Goal: Find specific page/section: Find specific page/section

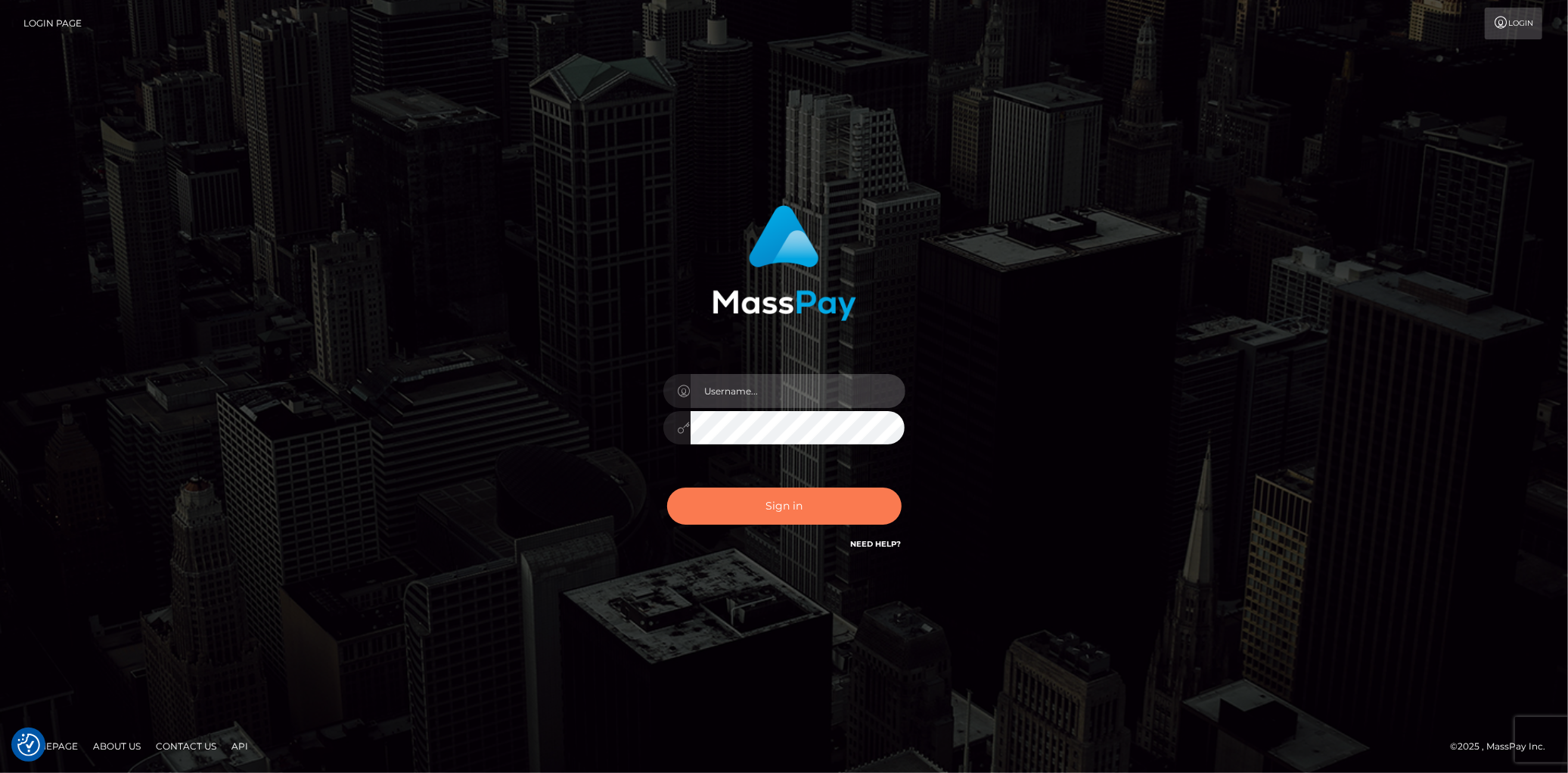
type input "Eduard Gavrilescu"
click at [811, 503] on button "Sign in" at bounding box center [784, 506] width 234 height 37
type input "[PERSON_NAME]"
click at [769, 481] on div "Sign in Need Help?" at bounding box center [785, 512] width 265 height 67
click at [764, 497] on button "Sign in" at bounding box center [784, 506] width 234 height 37
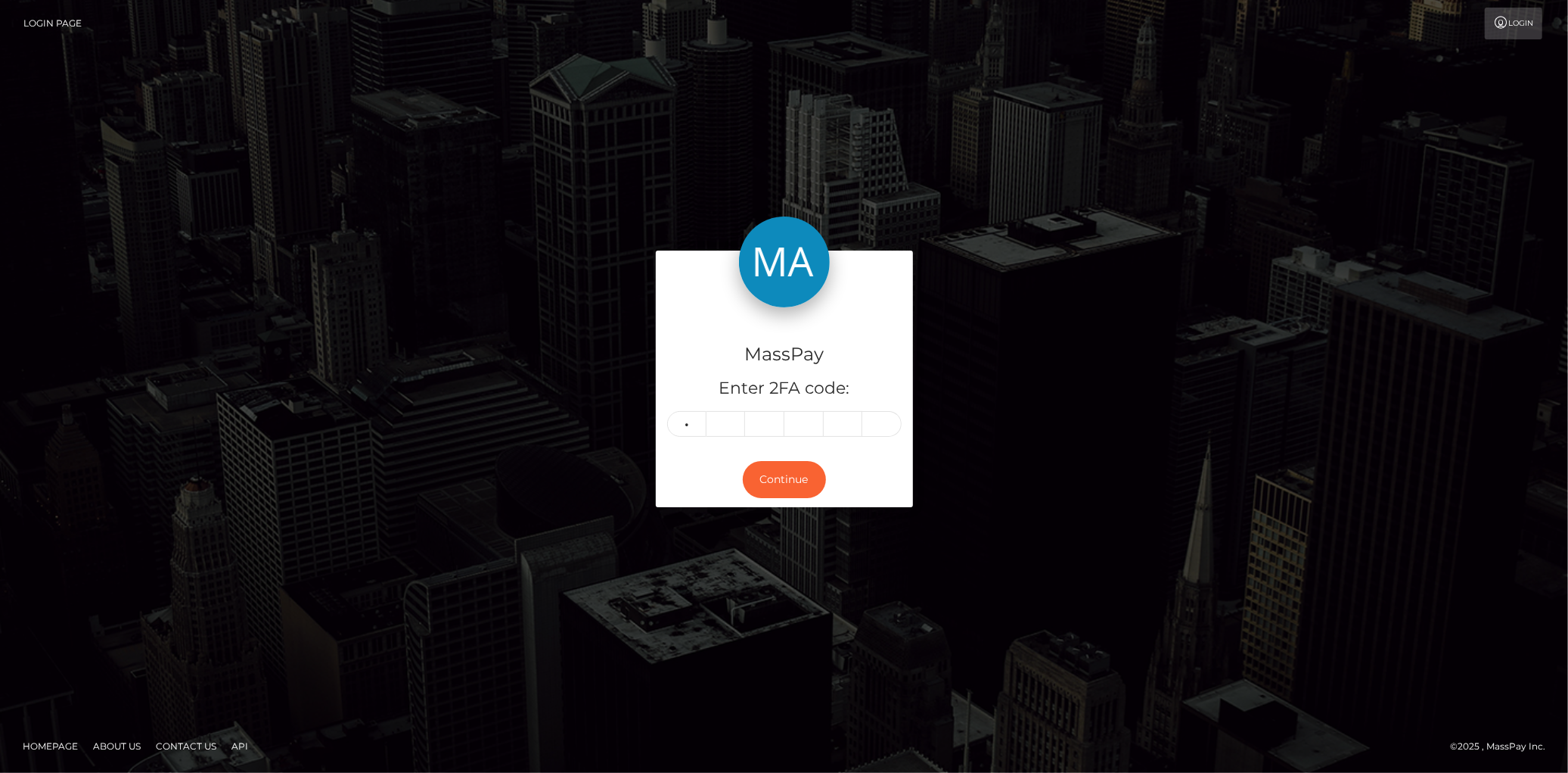
type input "7"
type input "5"
type input "1"
type input "9"
type input "0"
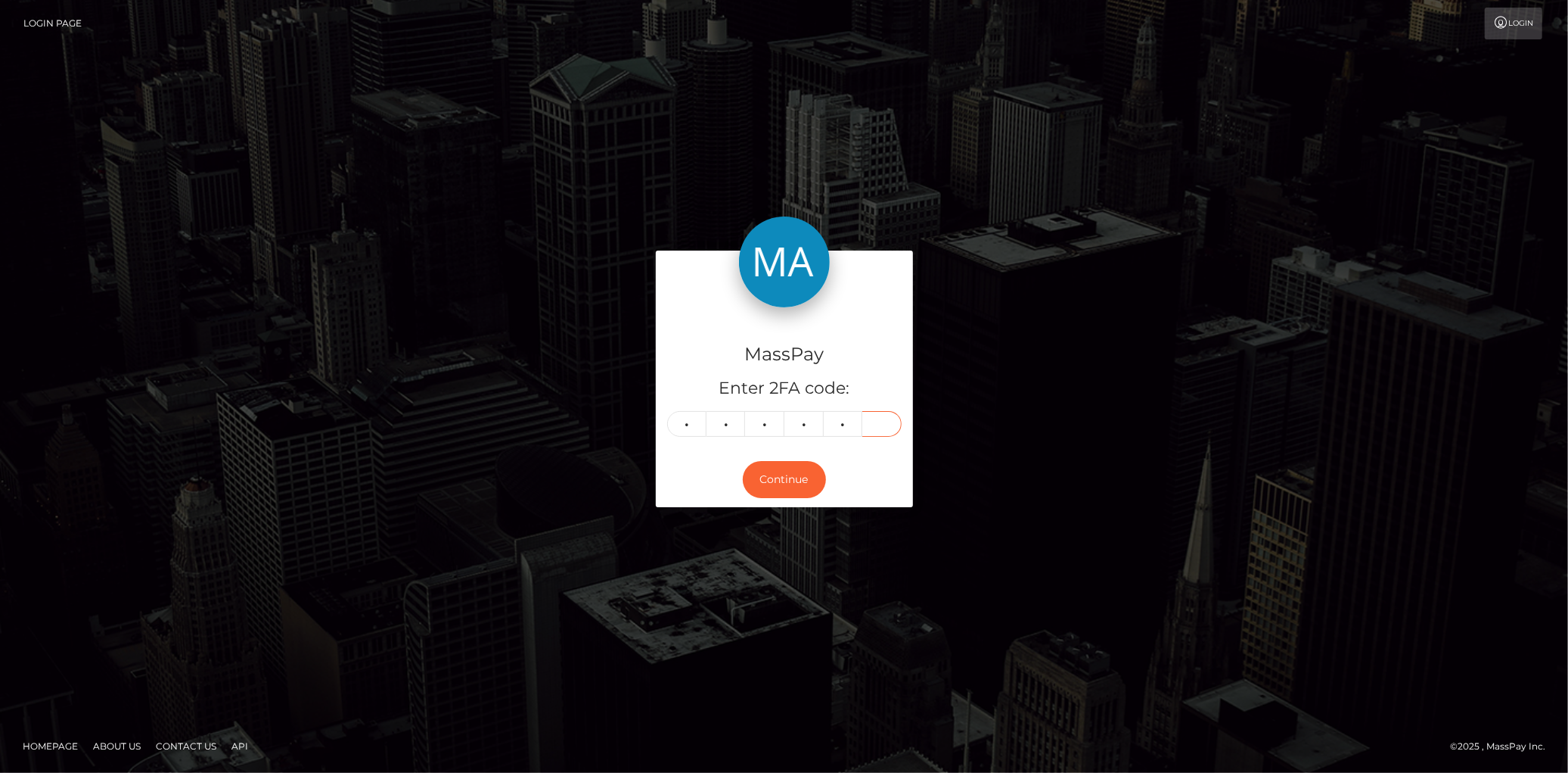
type input "2"
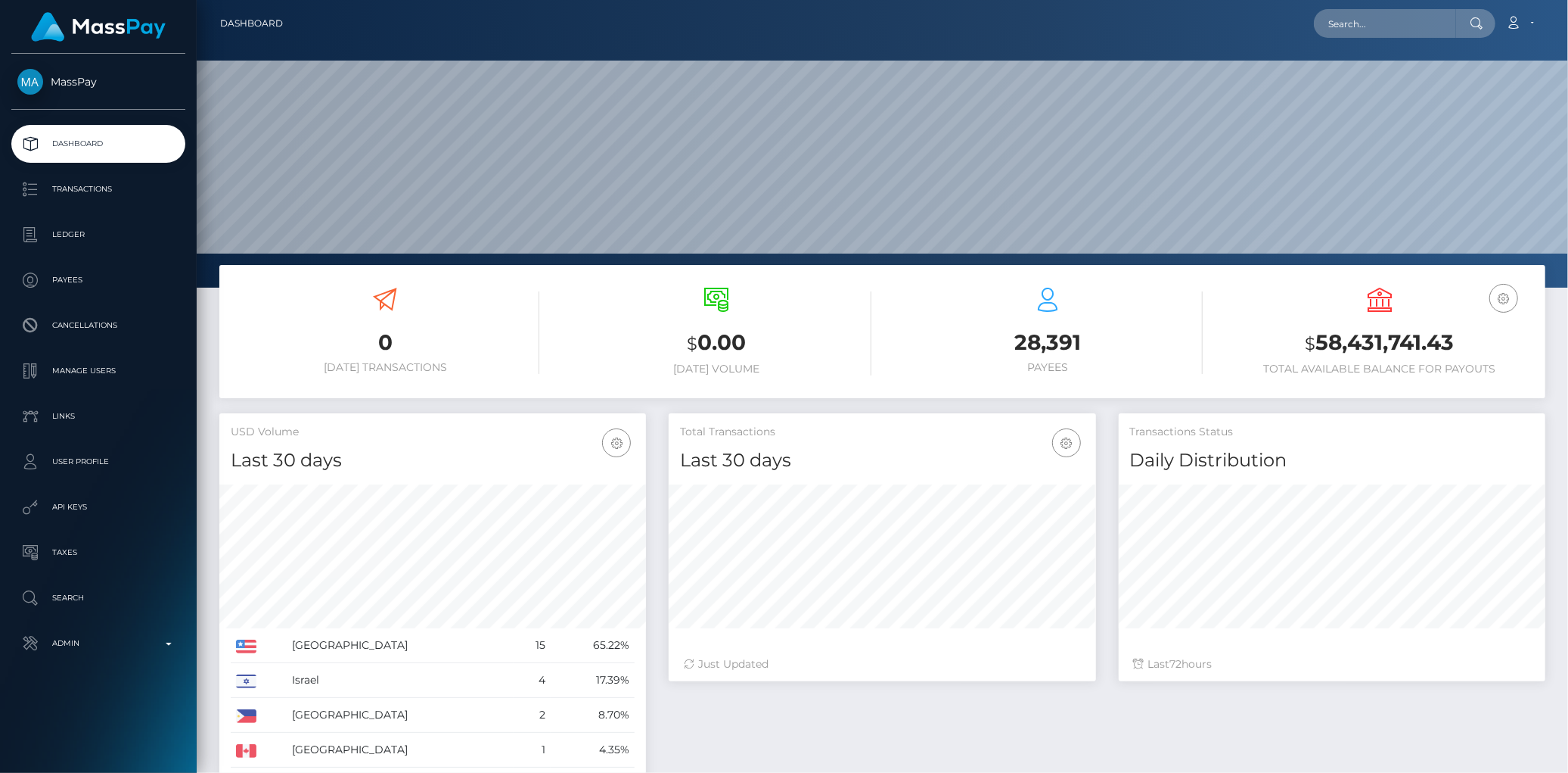
scroll to position [268, 427]
click at [1364, 39] on nav "Dashboard Loading... Loading... Account Edit Profile" at bounding box center [882, 23] width 1371 height 47
click at [1363, 34] on input "text" at bounding box center [1385, 23] width 142 height 29
paste input "128961"
type input "128961"
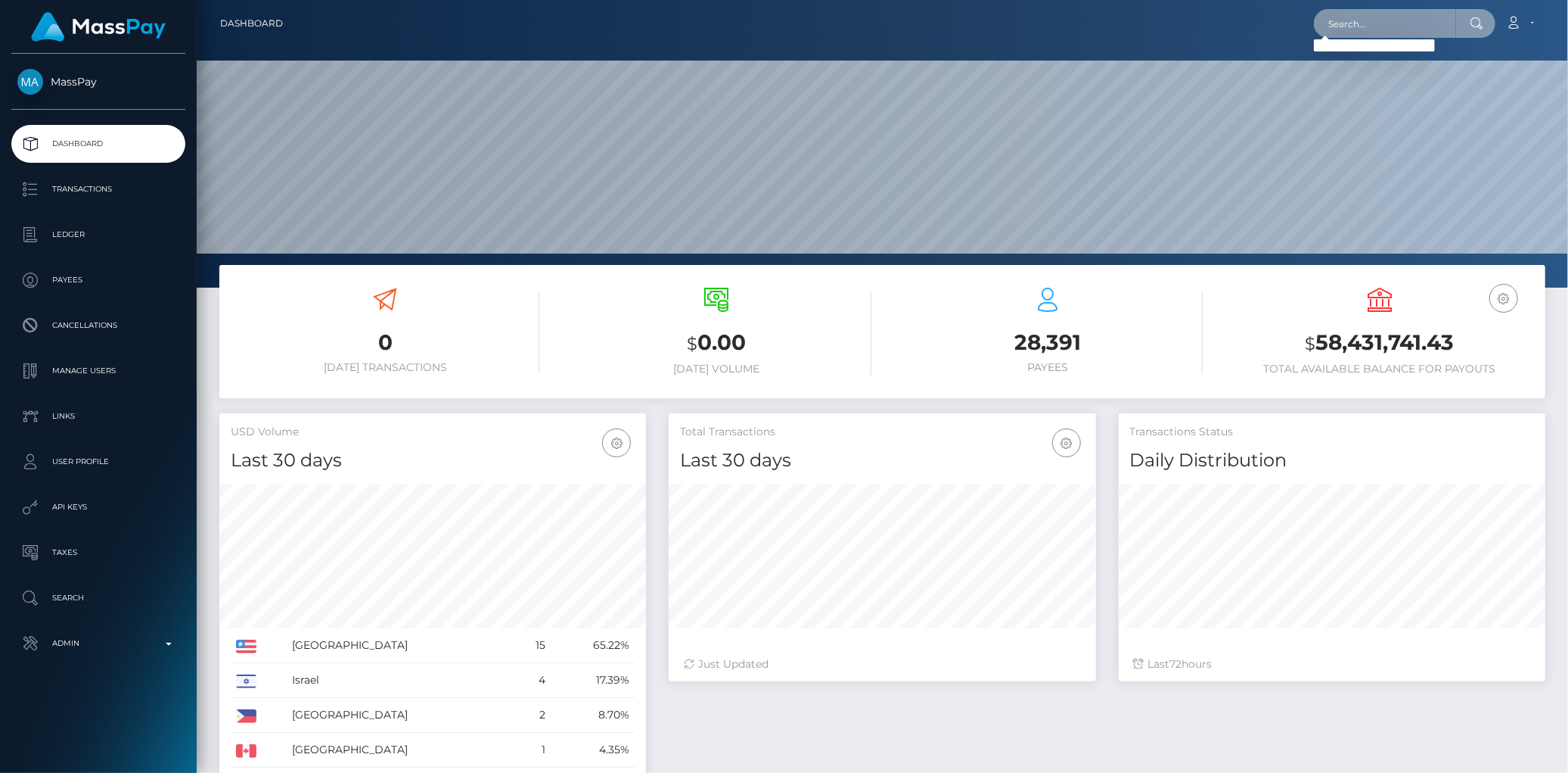
paste input "10536454enlap@proton.me"
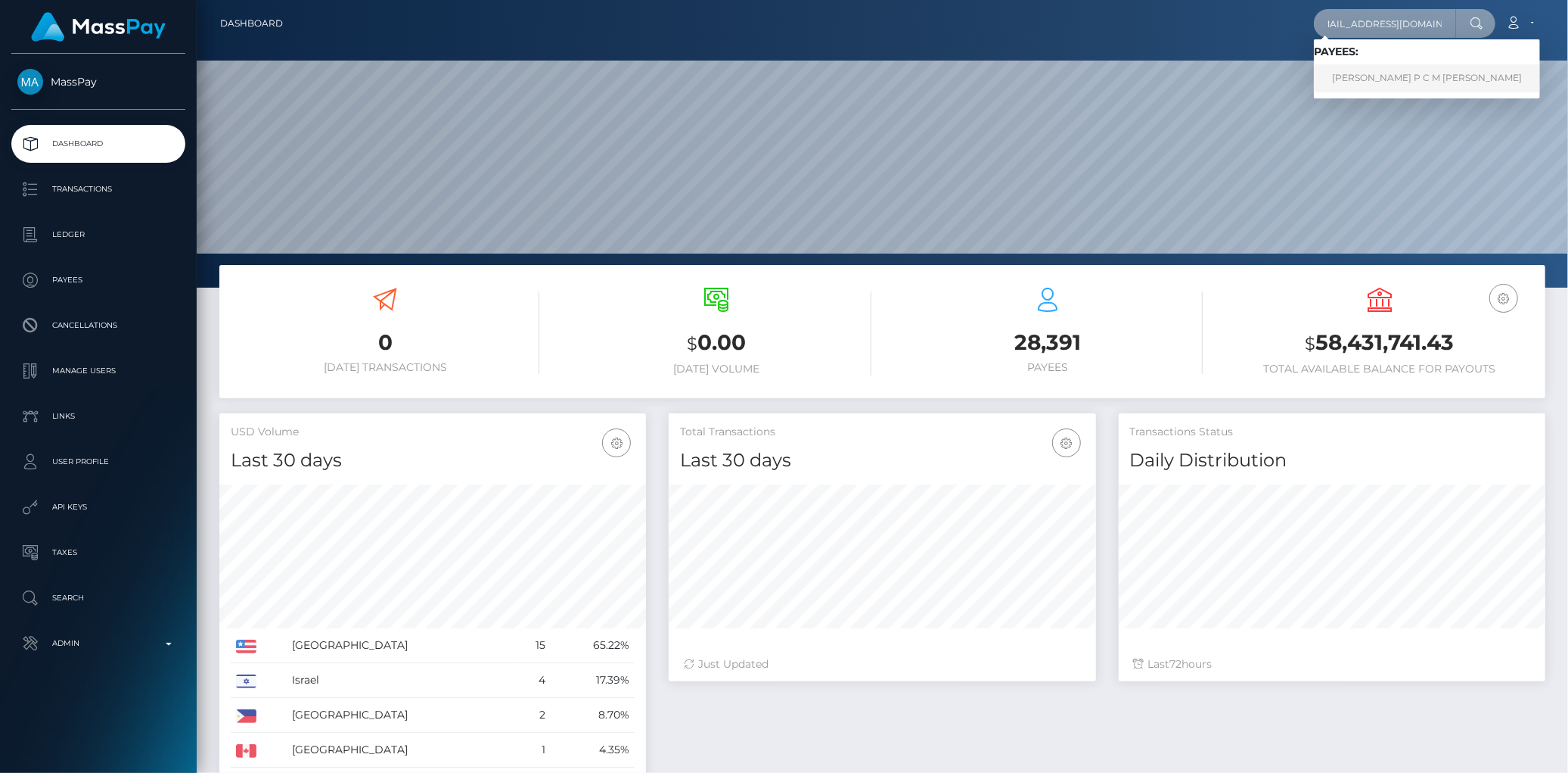
type input "10536454enlap@proton.me"
click at [1348, 74] on link "NICOLE P C M LAPOINTE" at bounding box center [1427, 78] width 226 height 28
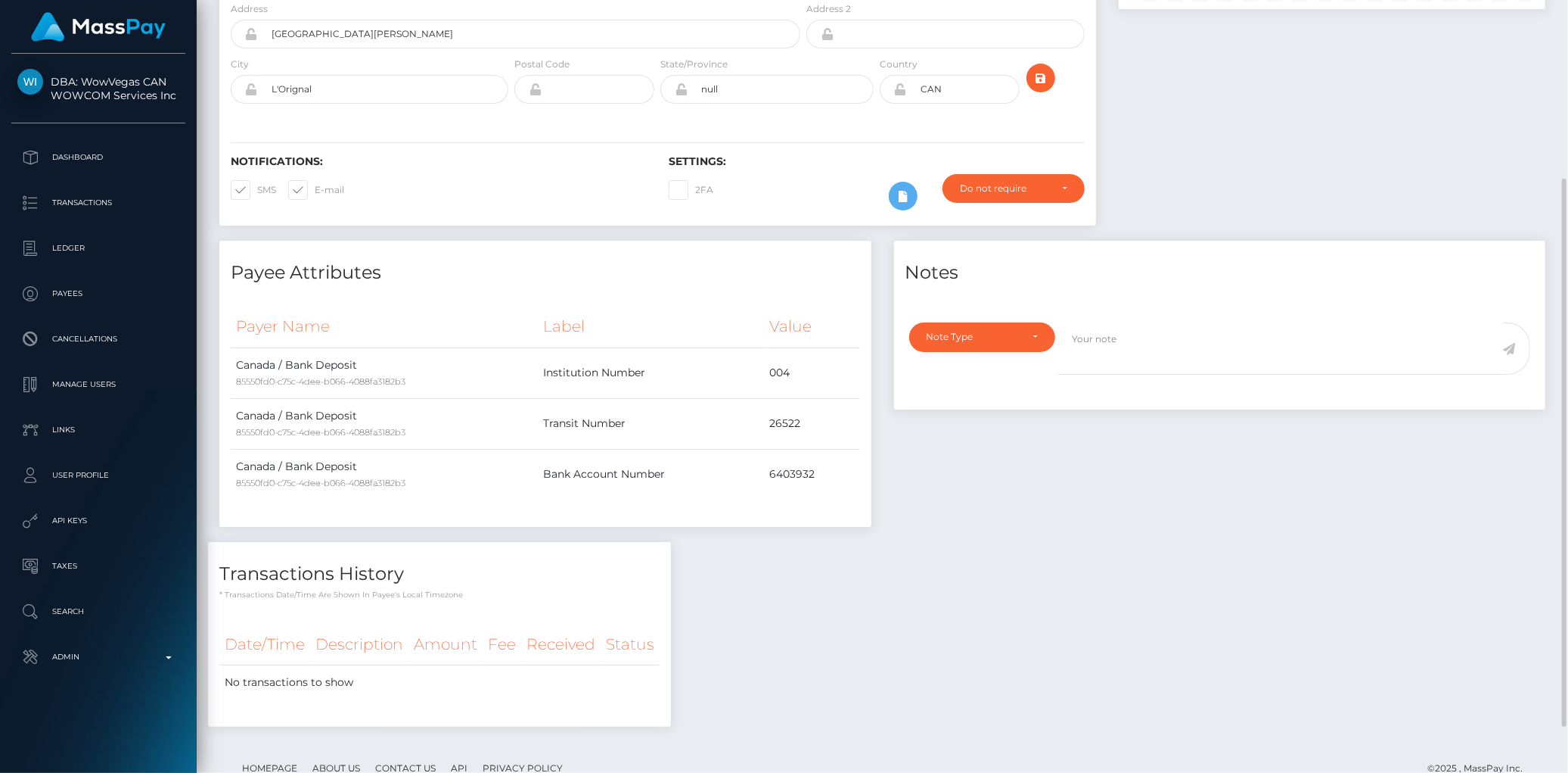
scroll to position [317, 0]
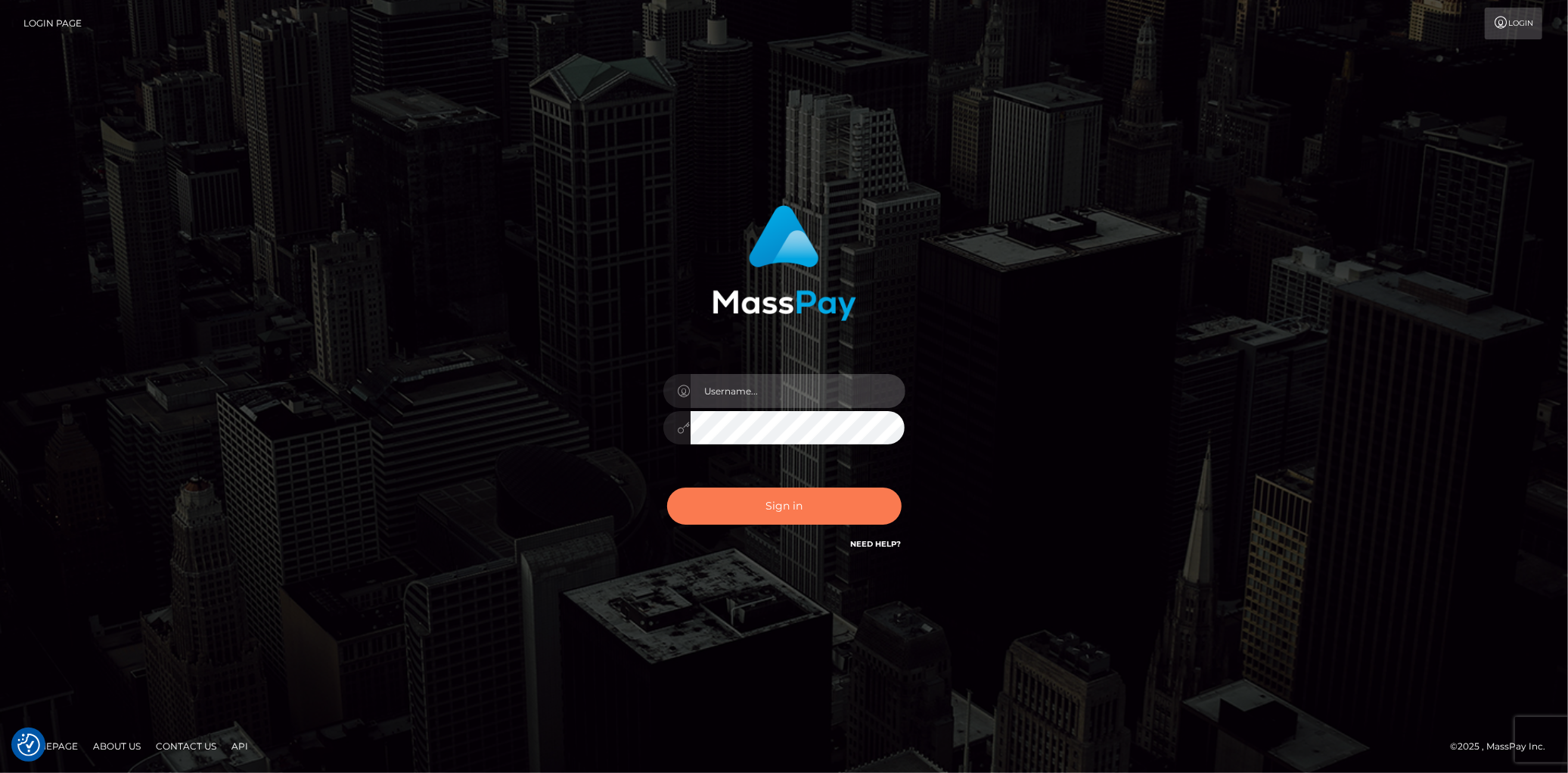
type input "Eduard Gavrilescu"
click at [801, 508] on button "Sign in" at bounding box center [784, 506] width 234 height 37
type input "Eduard Gavrilescu"
click at [773, 499] on button "Sign in" at bounding box center [784, 506] width 234 height 37
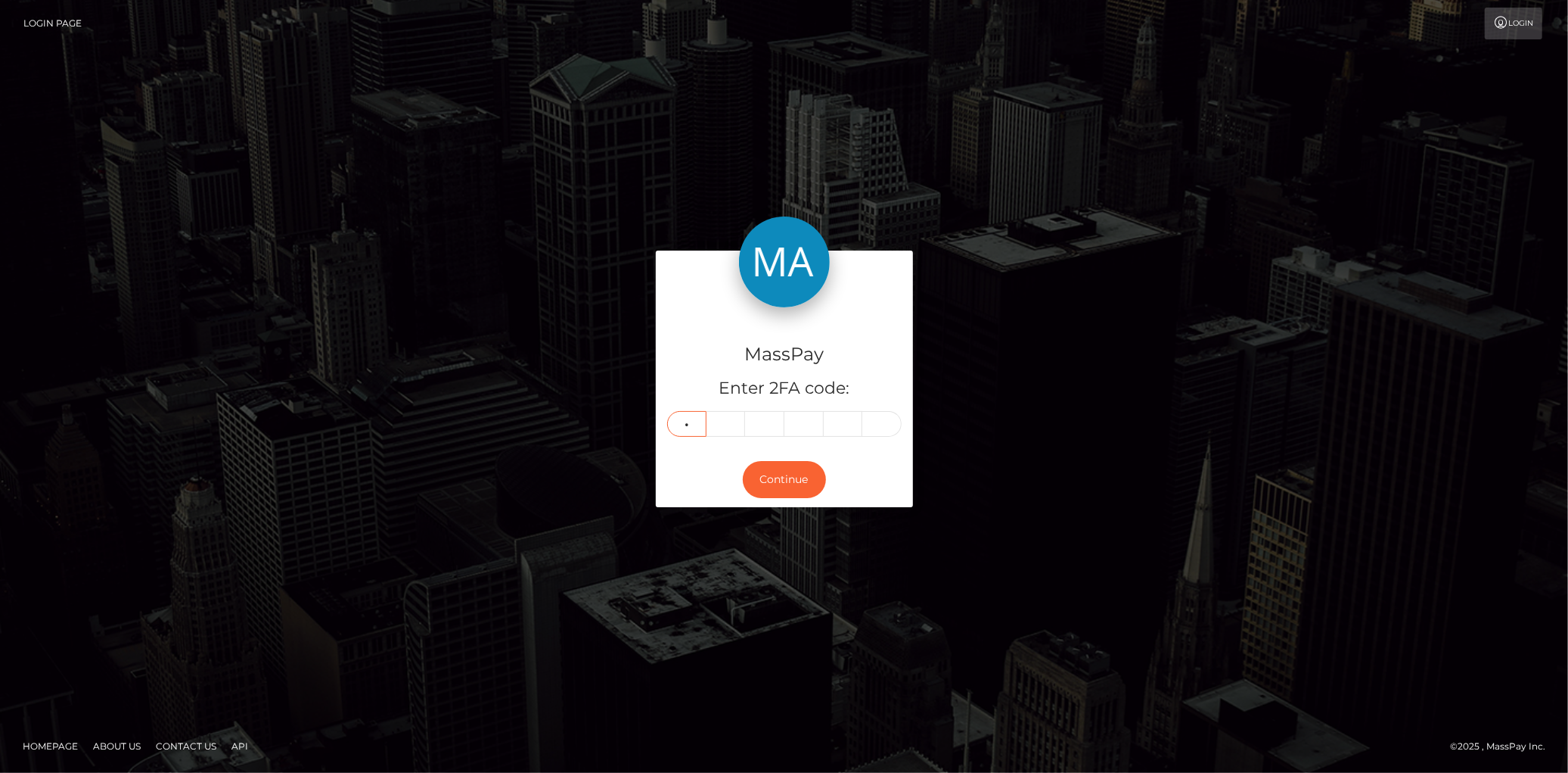
type input "4"
type input "5"
type input "9"
type input "8"
type input "6"
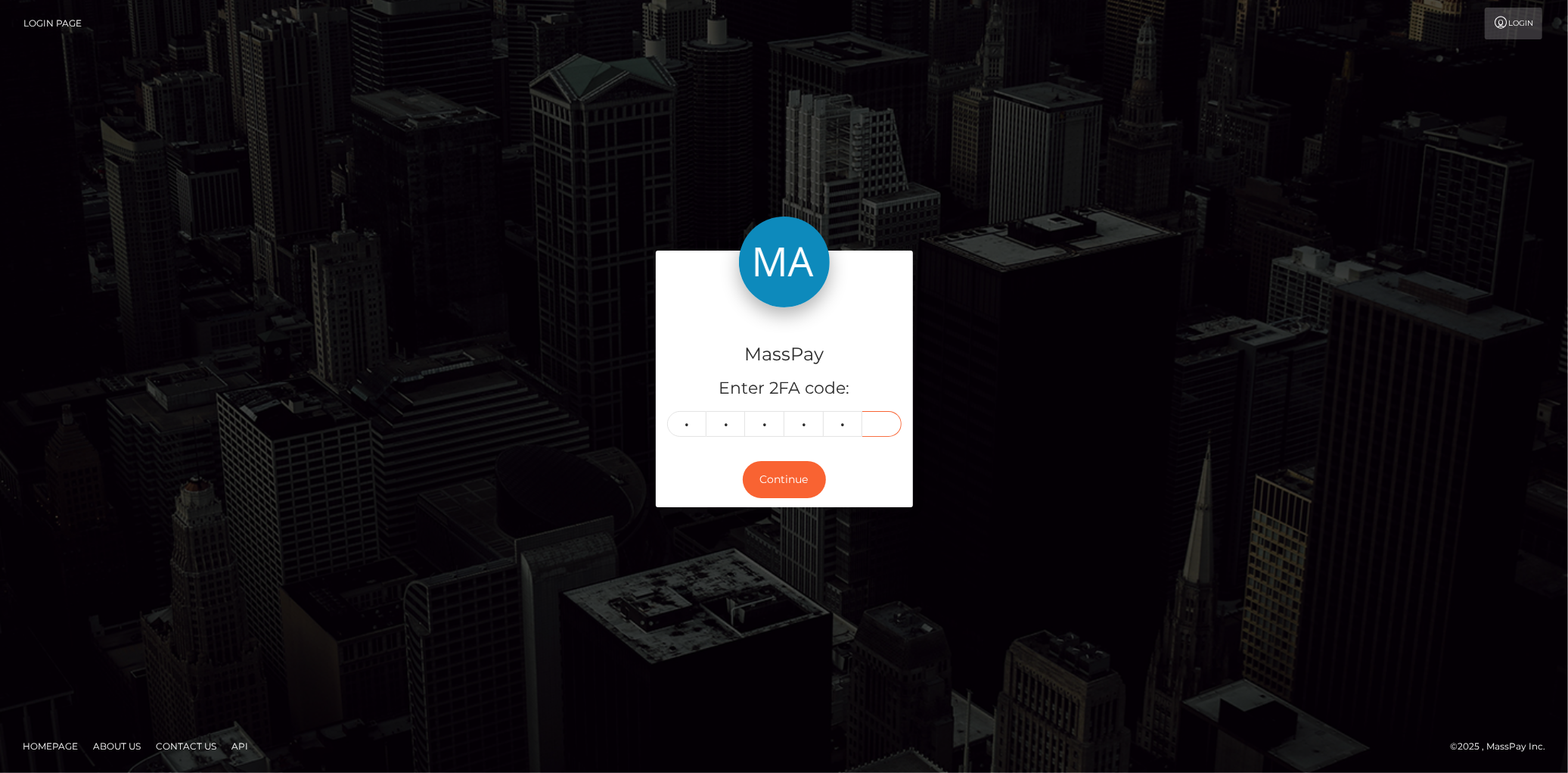
type input "2"
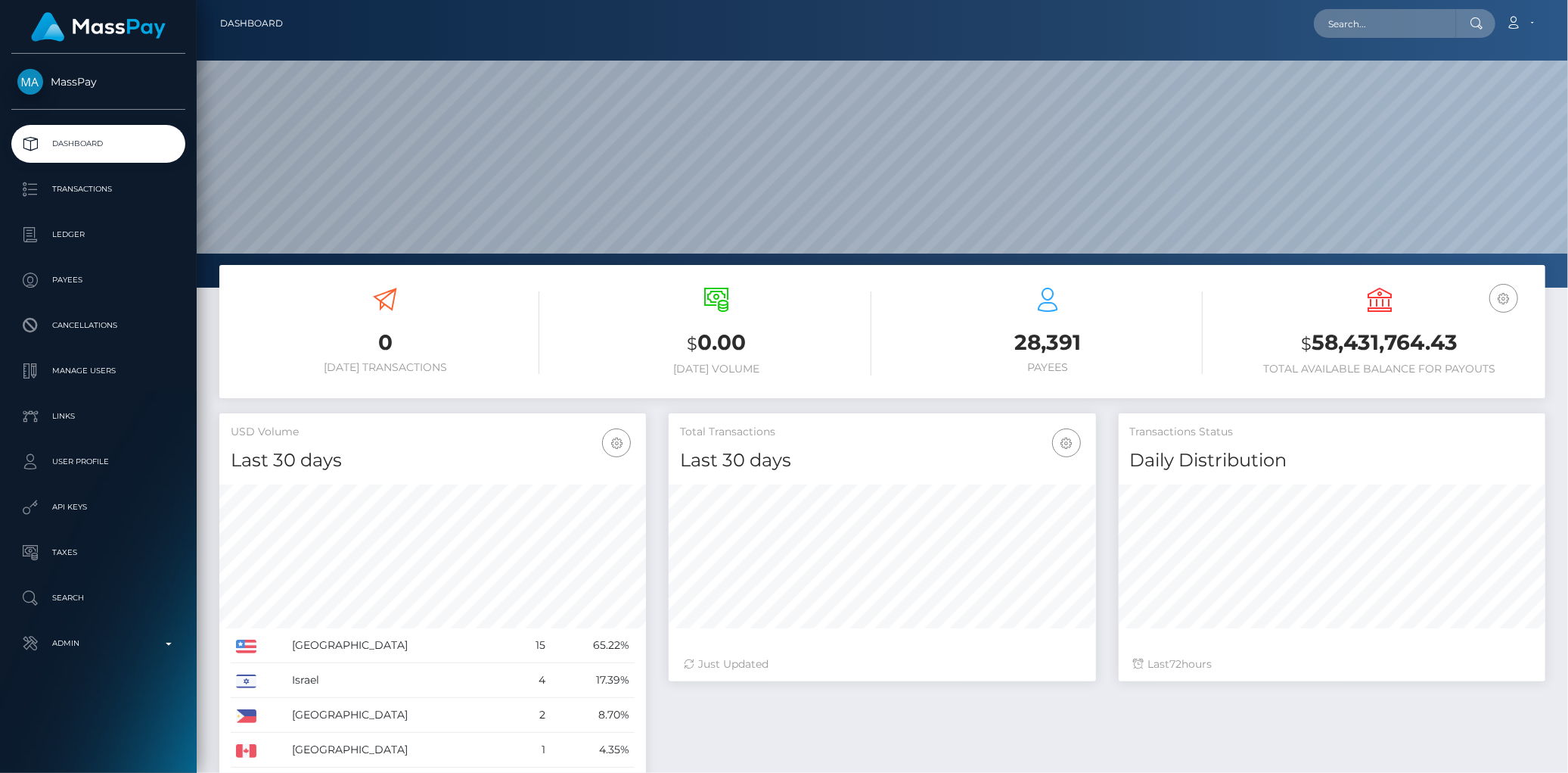
scroll to position [268, 427]
click at [1328, 16] on input "text" at bounding box center [1385, 23] width 142 height 29
paste input "MSP8d6a4461071adbc"
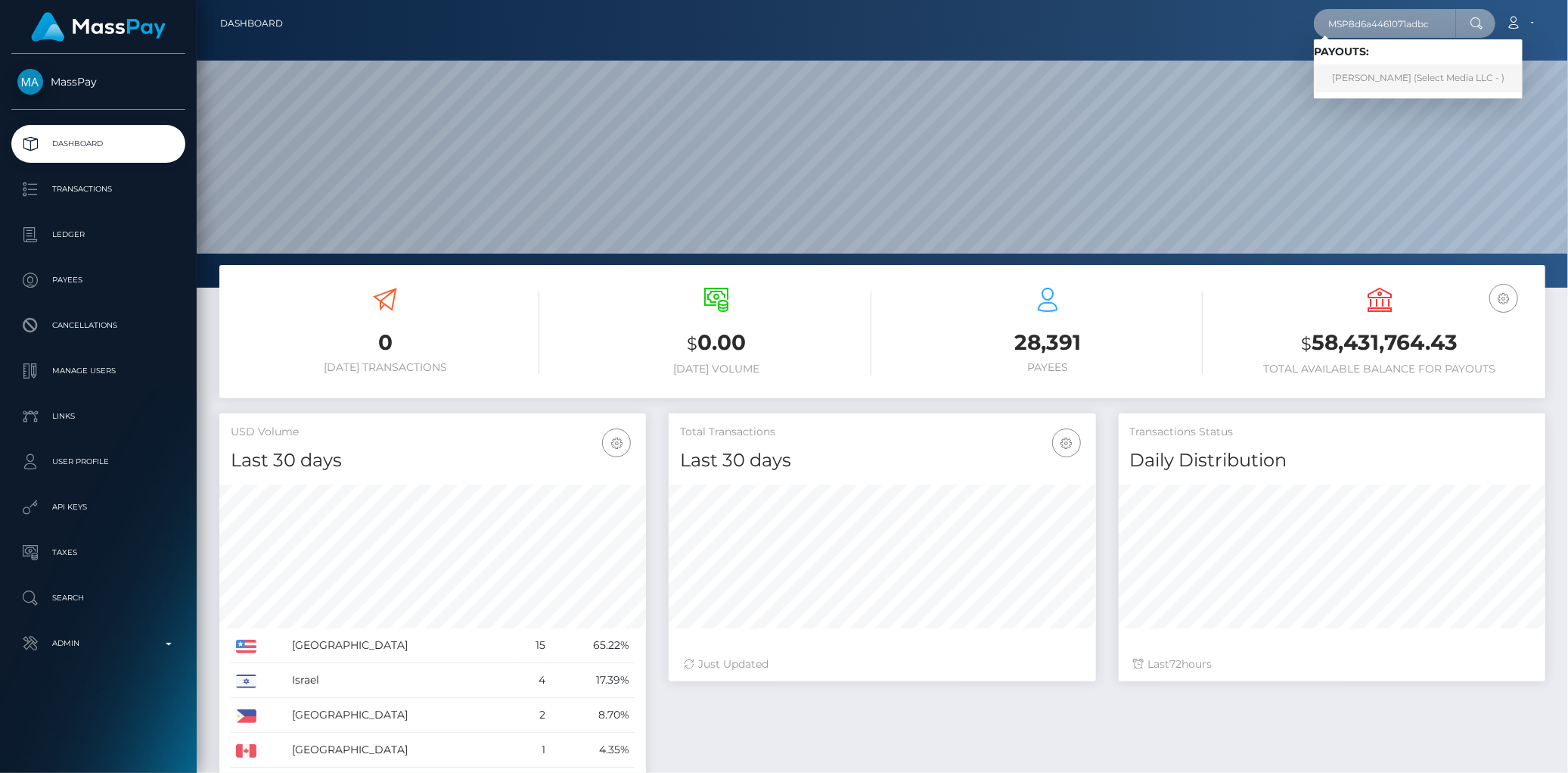
type input "MSP8d6a4461071adbc"
click at [1385, 84] on link "Ariana Nicole Rabanal Sanchez (Select Media LLC - )" at bounding box center [1419, 78] width 209 height 28
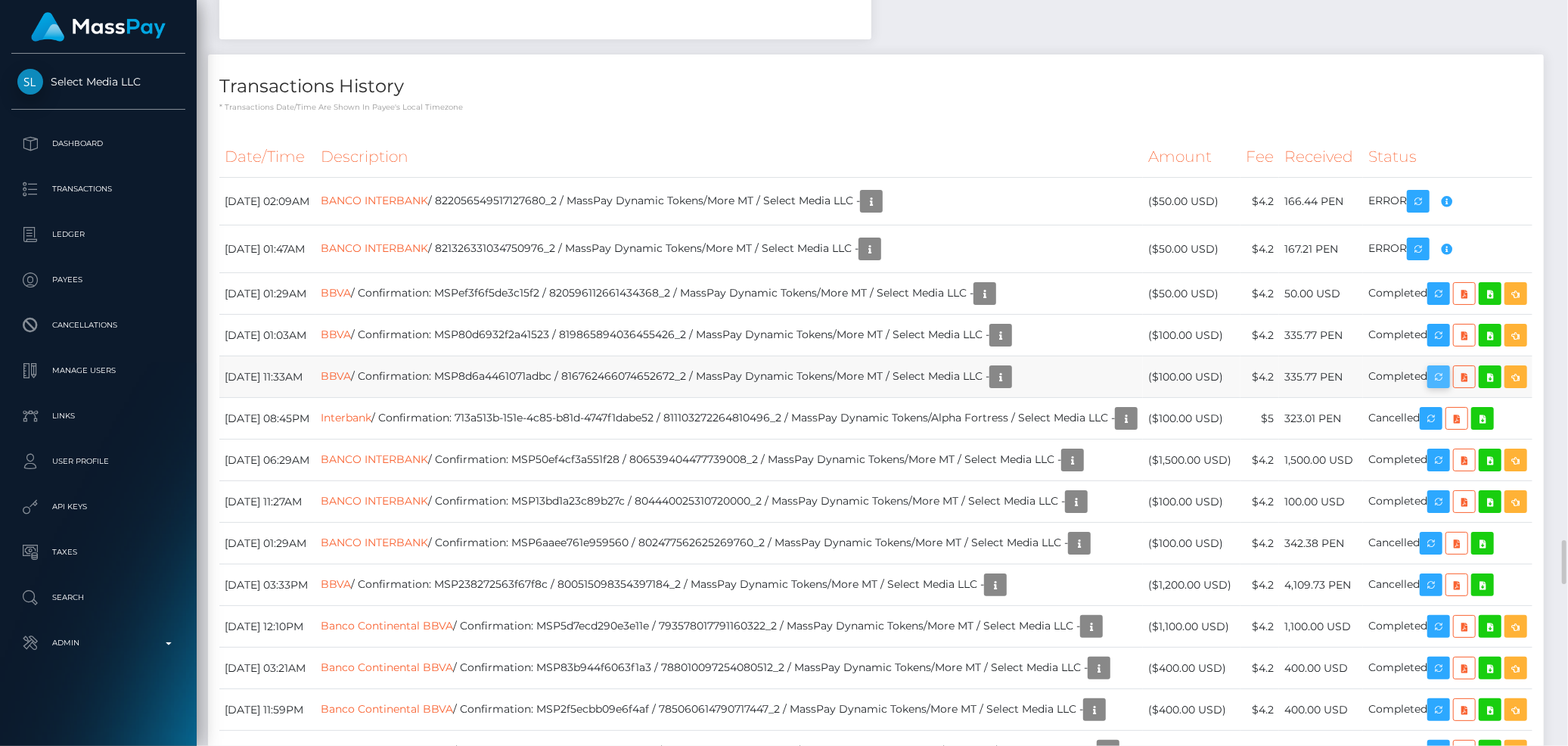
scroll to position [182, 427]
click at [1448, 387] on icon "button" at bounding box center [1438, 377] width 18 height 19
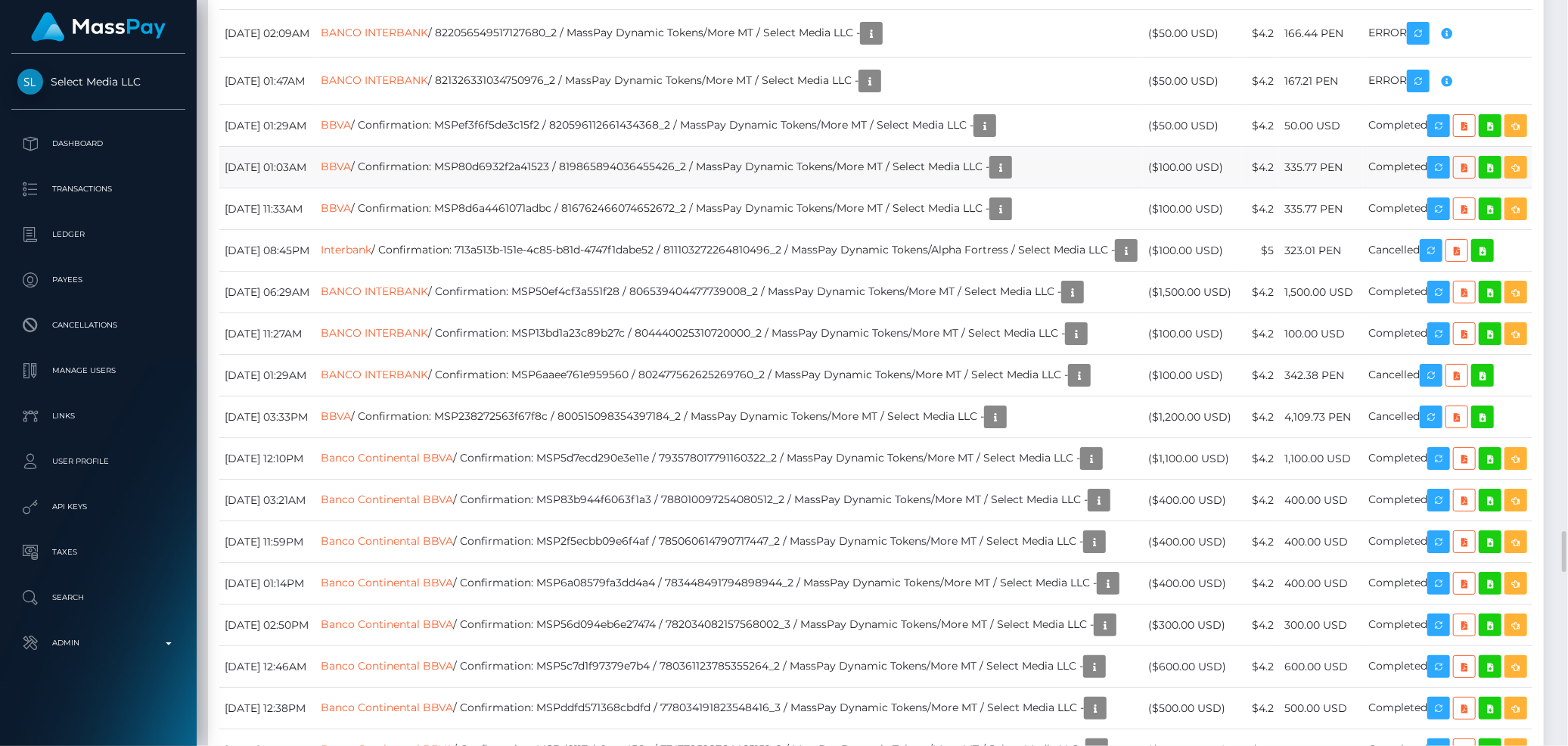
scroll to position [9417, 0]
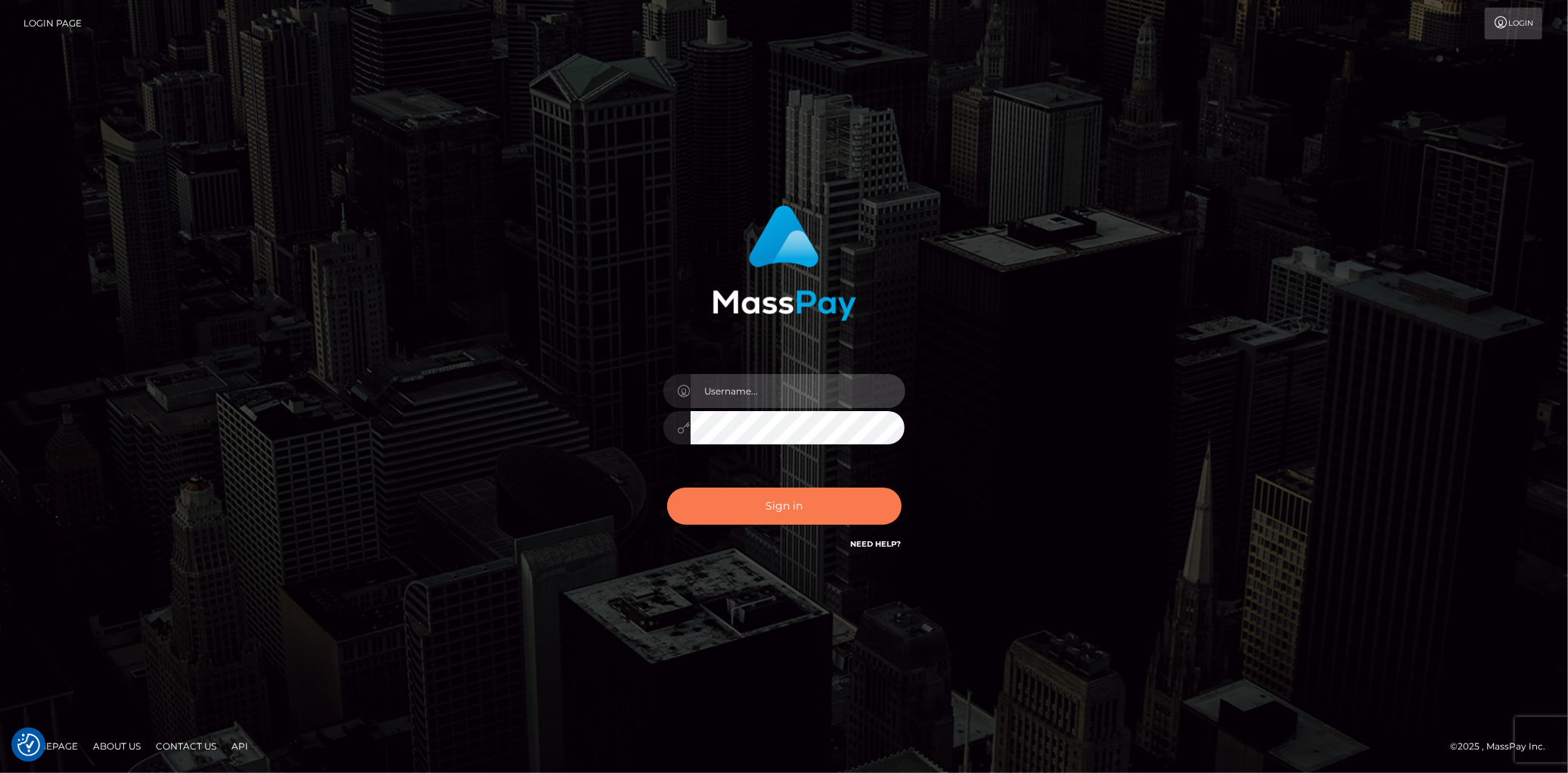
type input "[PERSON_NAME]"
click at [803, 502] on button "Sign in" at bounding box center [784, 506] width 234 height 37
type input "Eduard Gavrilescu"
click at [789, 497] on button "Sign in" at bounding box center [784, 506] width 234 height 37
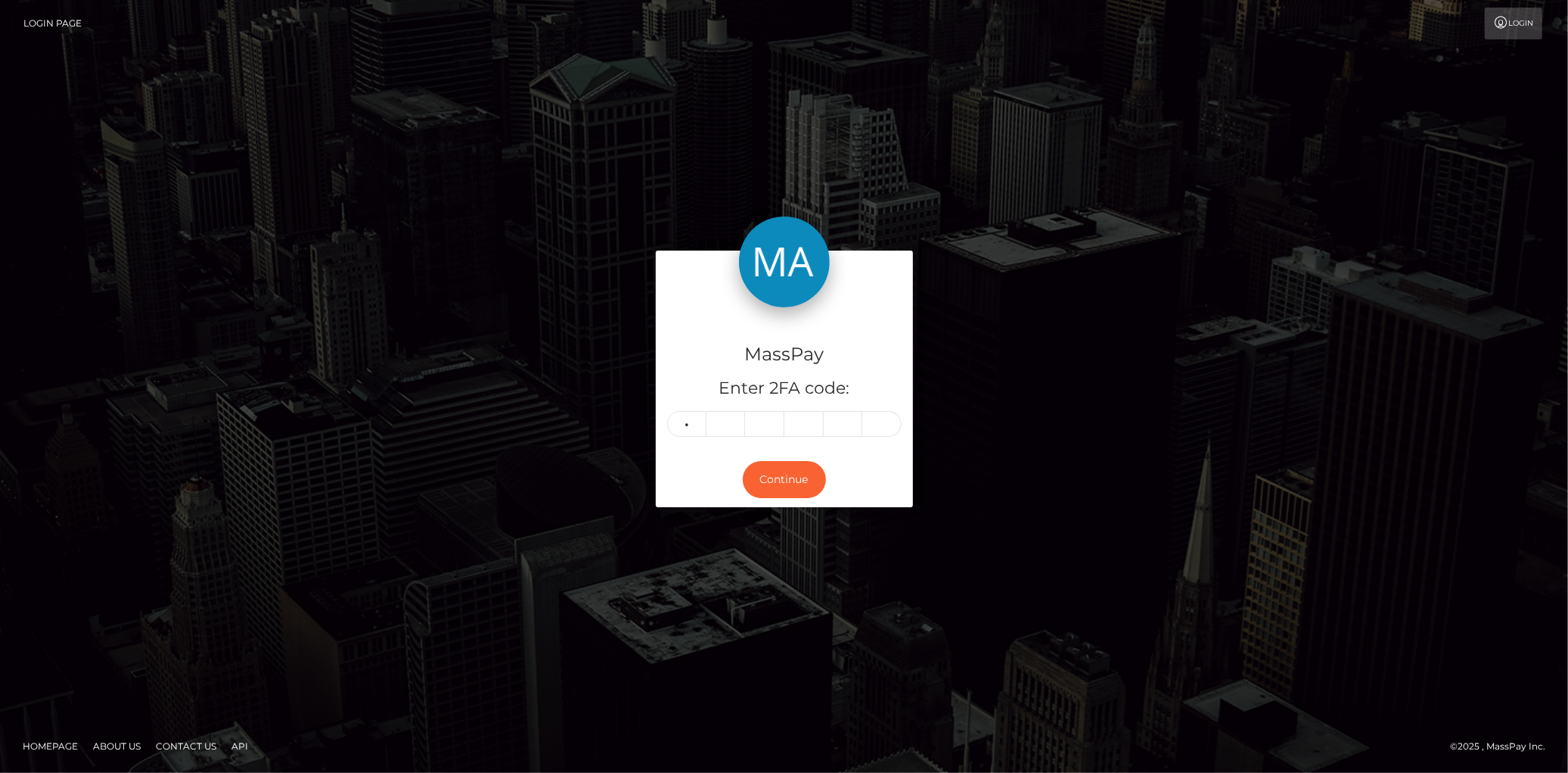
type input "8"
type input "5"
type input "9"
type input "0"
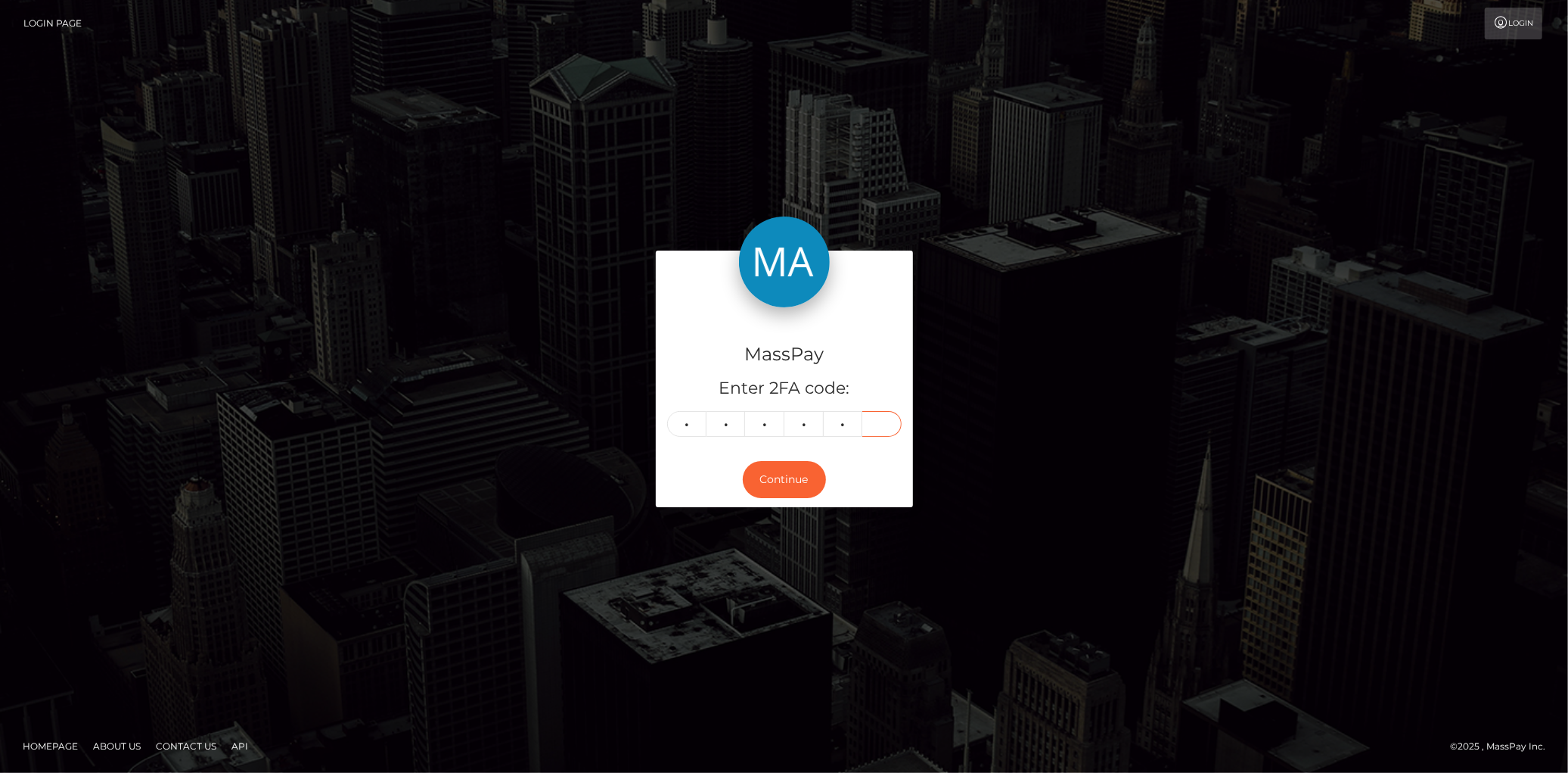
type input "6"
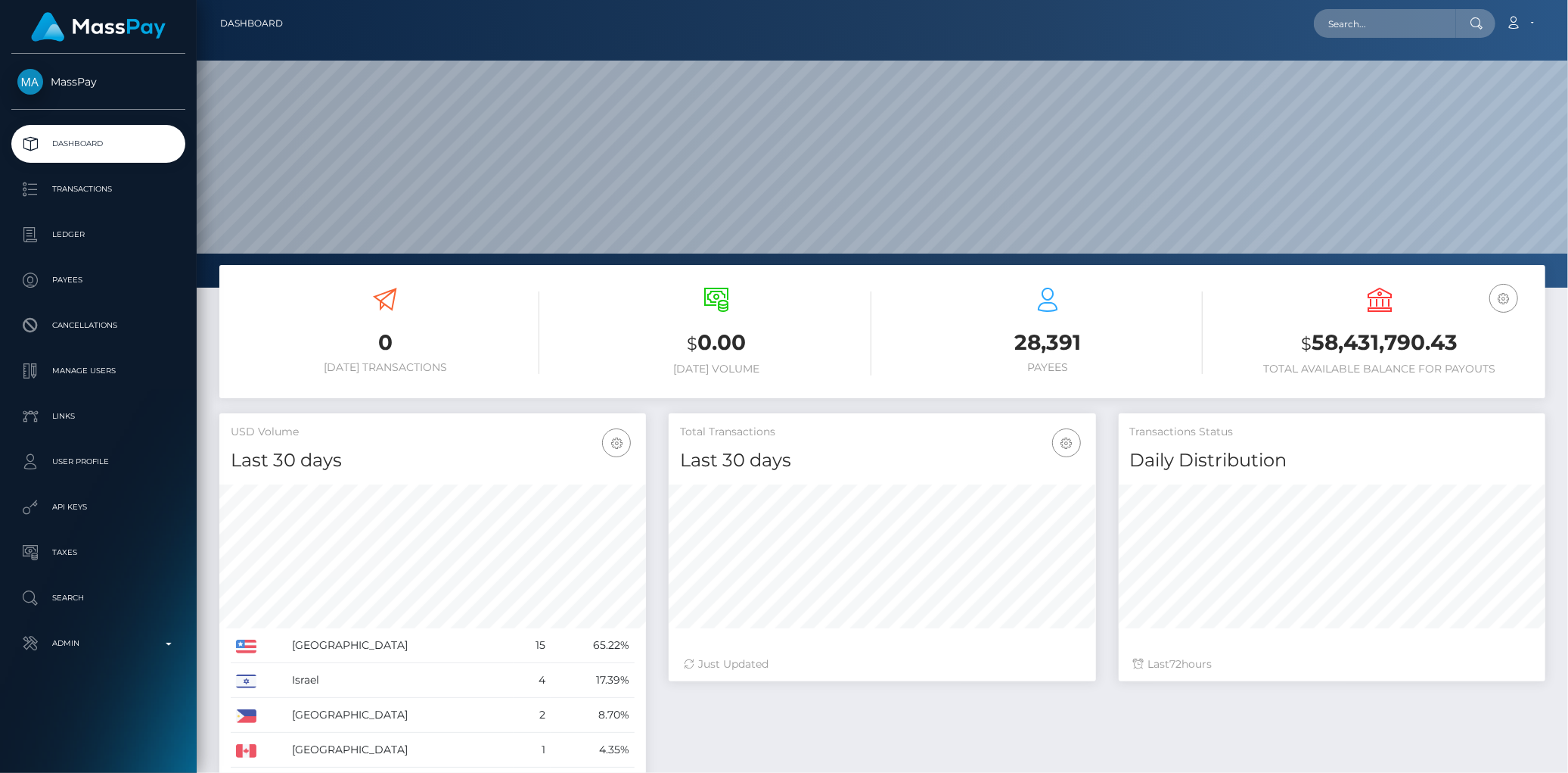
scroll to position [268, 427]
click at [1400, 31] on input "text" at bounding box center [1385, 23] width 142 height 29
paste input "poact_8dWW6n4AV3hX"
type input "poact_8dWW6n4AV3hX"
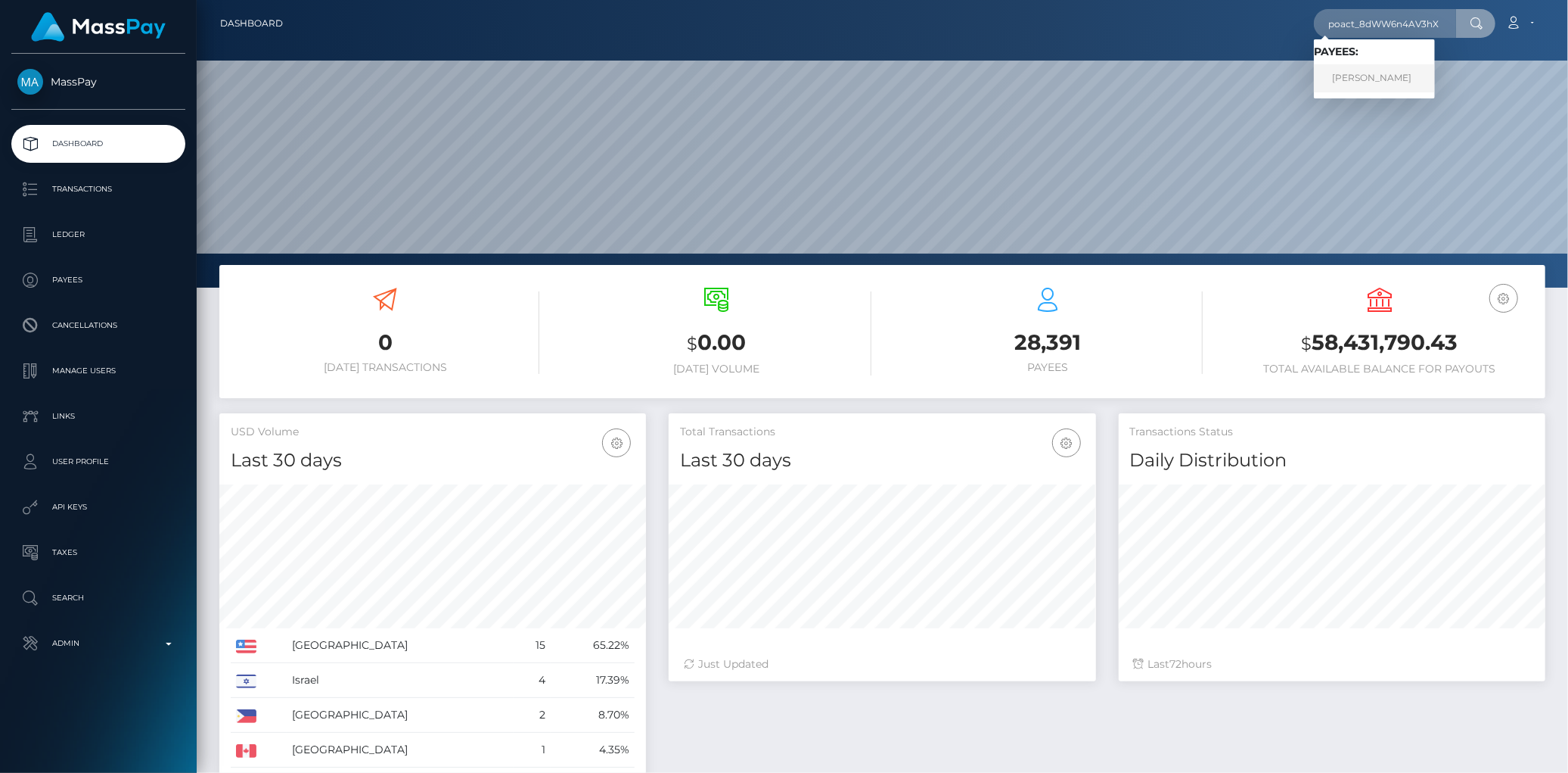
click at [1403, 74] on link "Nazifi Abdullahi" at bounding box center [1375, 78] width 121 height 28
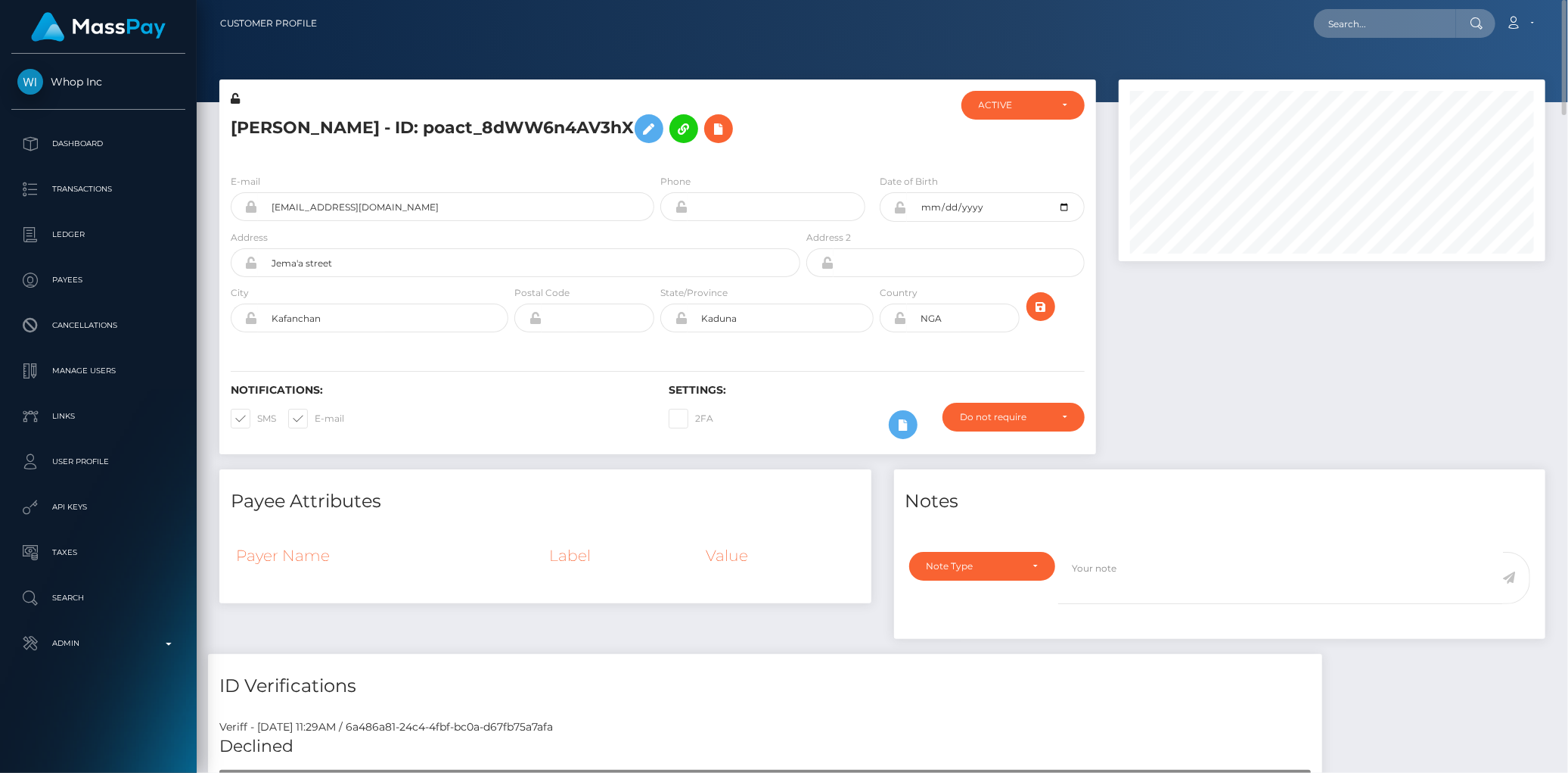
click at [510, 115] on h5 "Nazifi Abdullahi - ID: poact_8dWW6n4AV3hX" at bounding box center [511, 128] width 561 height 44
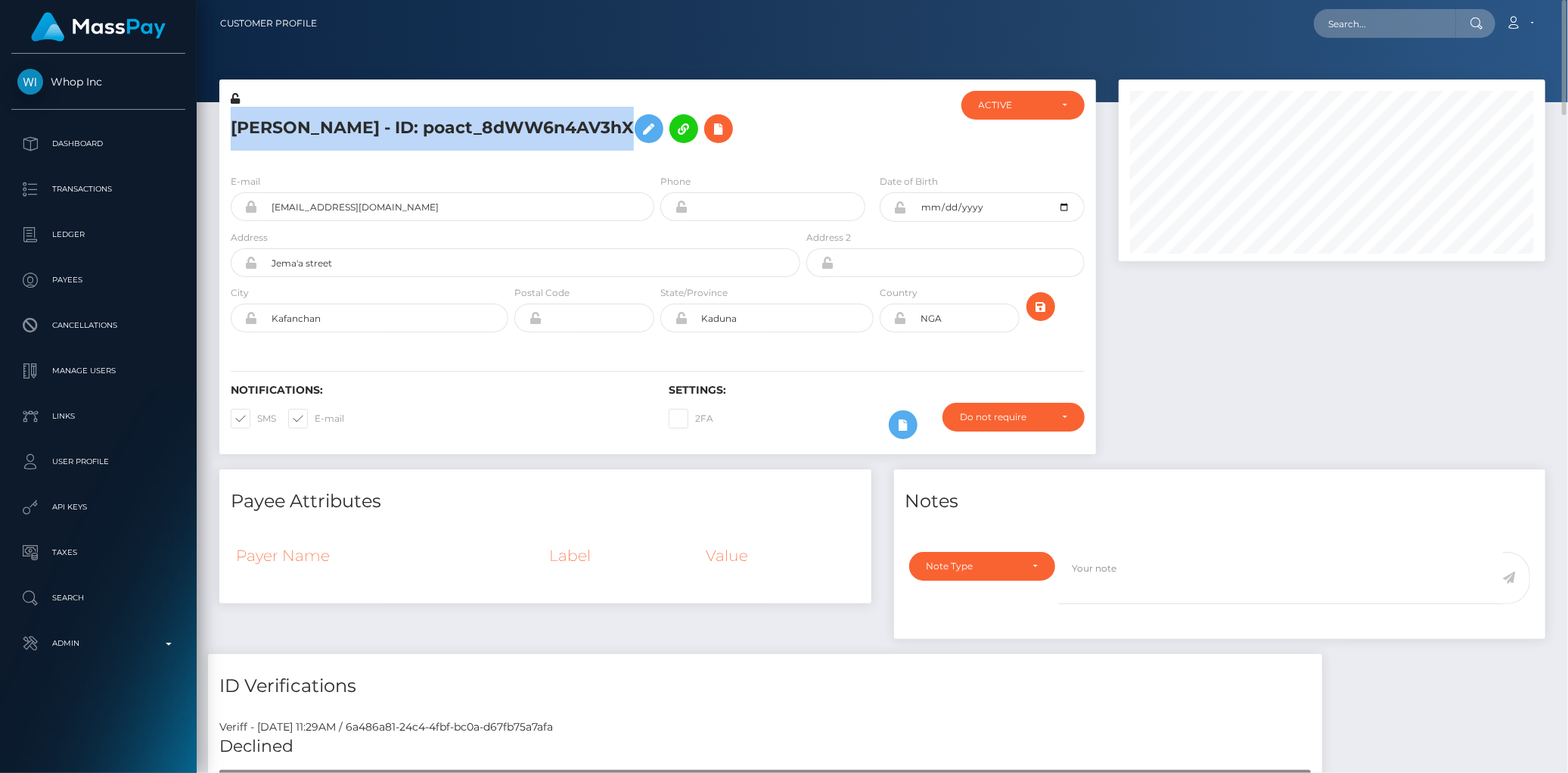
click at [510, 115] on h5 "Nazifi Abdullahi - ID: poact_8dWW6n4AV3hX" at bounding box center [511, 128] width 561 height 44
copy h5 "Nazifi Abdullahi - ID: poact_8dWW6n4AV3hX"
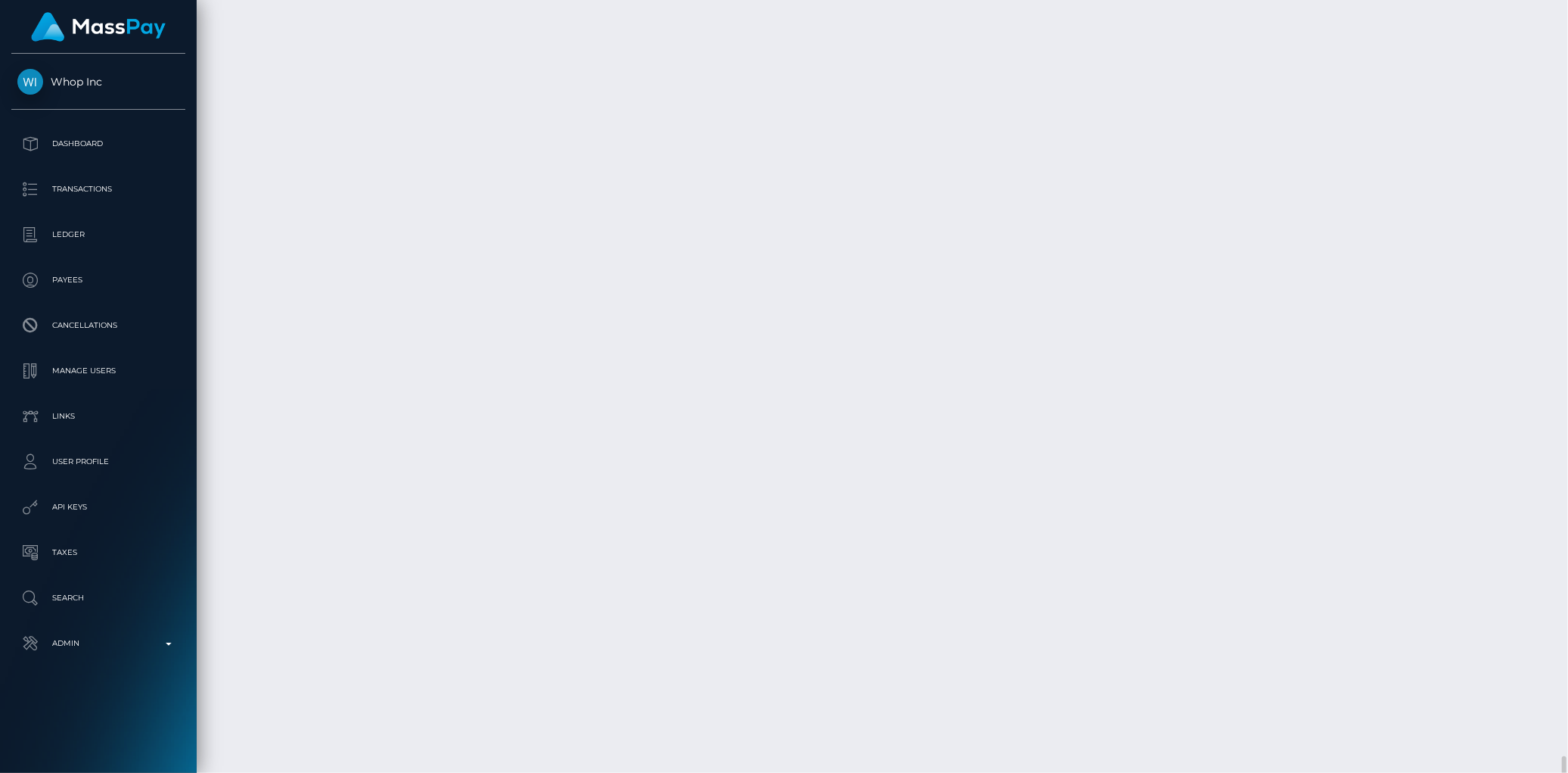
scroll to position [4421, 0]
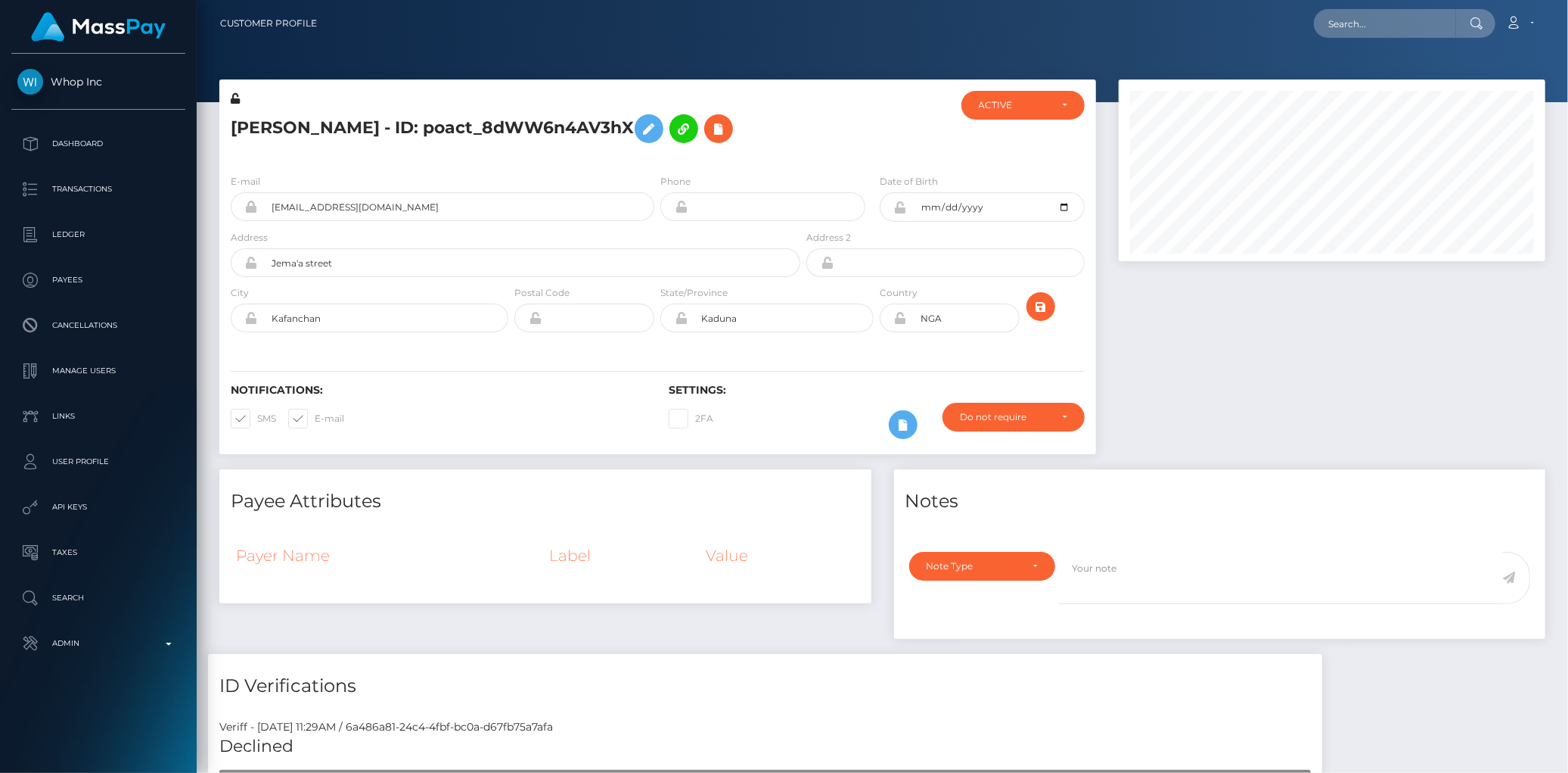
scroll to position [182, 427]
click at [1328, 16] on input "text" at bounding box center [1385, 23] width 142 height 29
paste input "b2f07560-1581-4672-b2c3-242e1d9481d4"
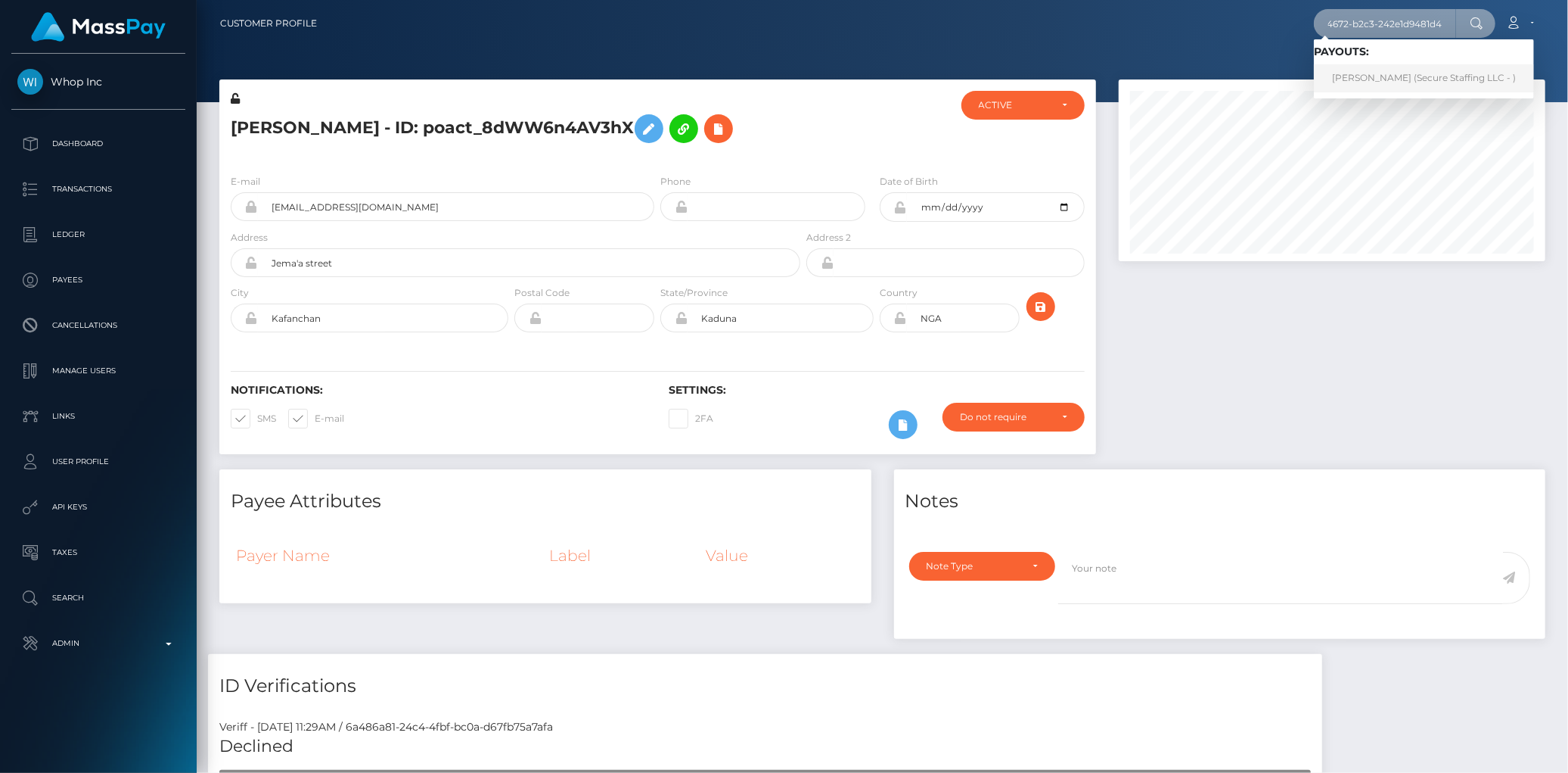
type input "b2f07560-1581-4672-b2c3-242e1d9481d4"
click at [1337, 76] on link "Mamello Sanya (Secure Staffing LLC - )" at bounding box center [1424, 78] width 220 height 28
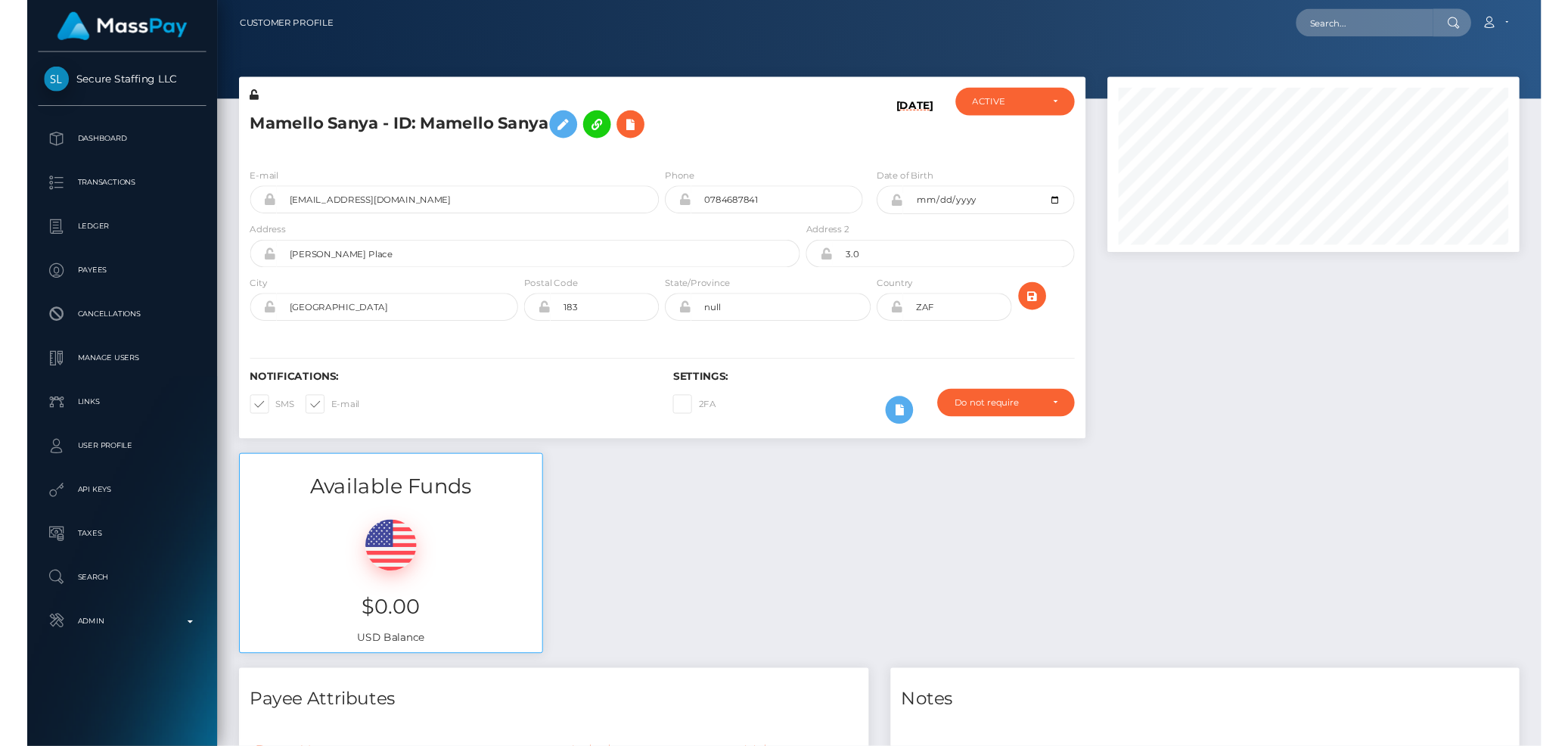
scroll to position [182, 427]
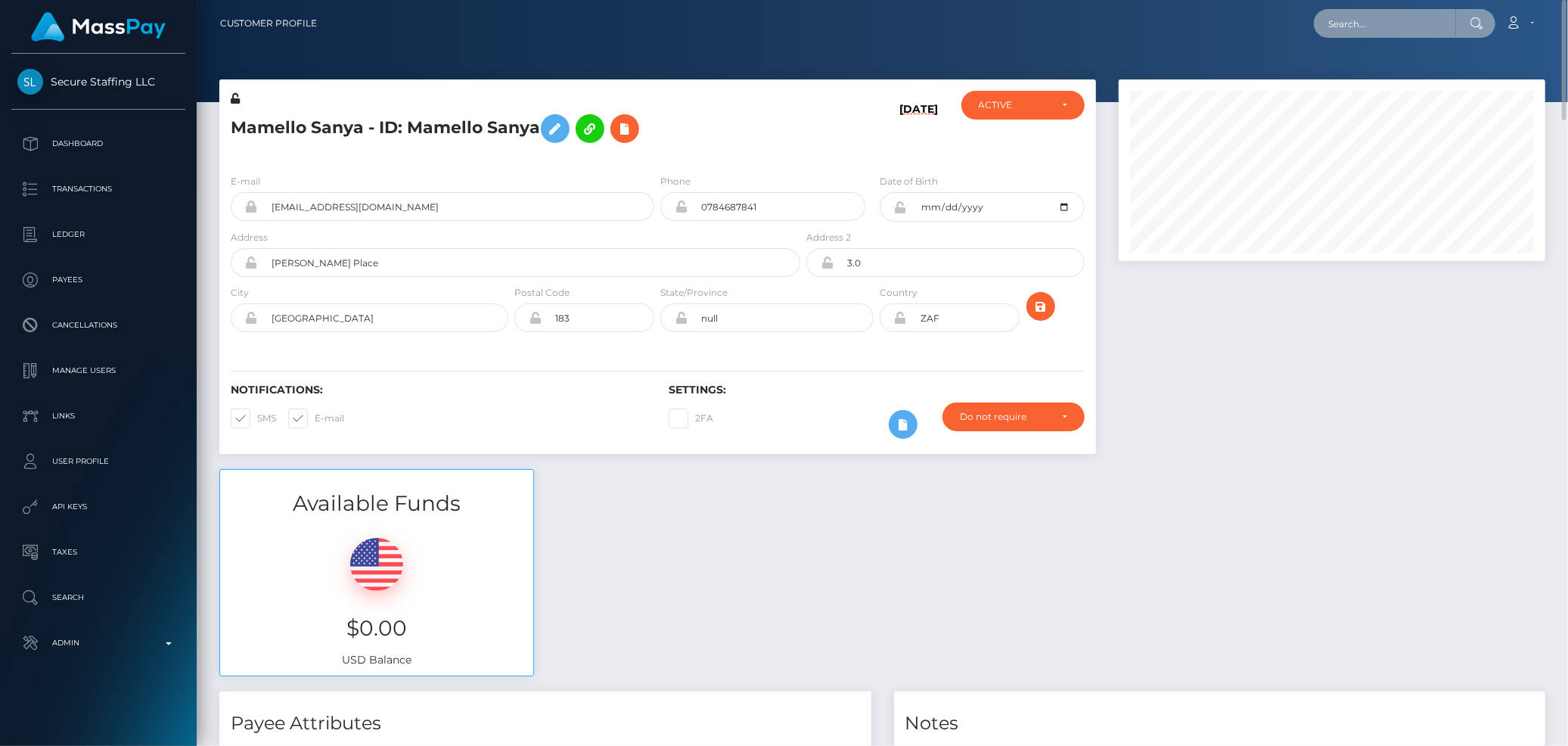
click at [1388, 32] on input "text" at bounding box center [1385, 23] width 142 height 29
paste input "0c6c2956-c64a-4a45-9e74-b782f5a2b93d"
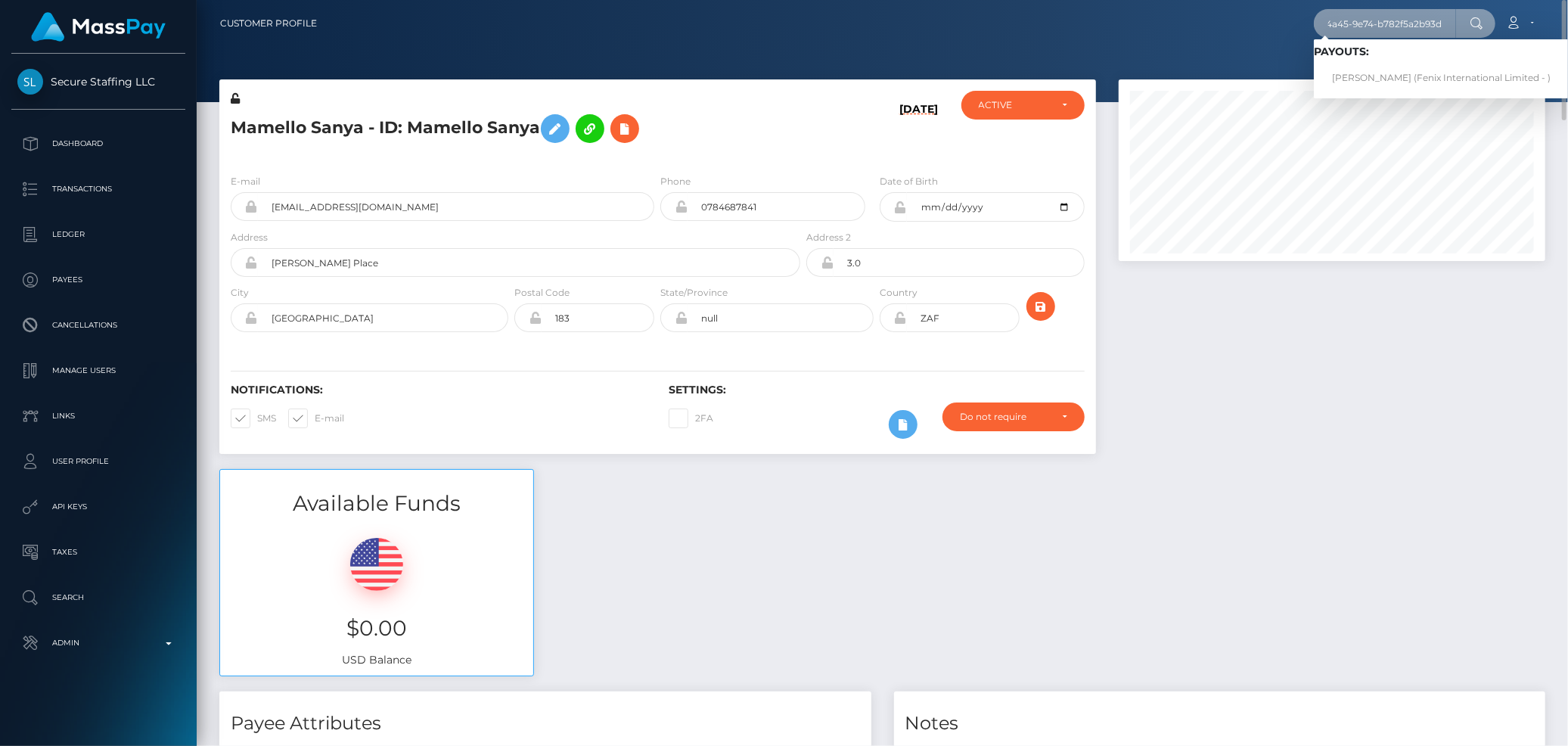
type input "0c6c2956-c64a-4a45-9e74-b782f5a2b93d"
click at [1371, 71] on link "LAURIE BRUNET-TAILLON (Fenix International Limited - )" at bounding box center [1441, 78] width 255 height 28
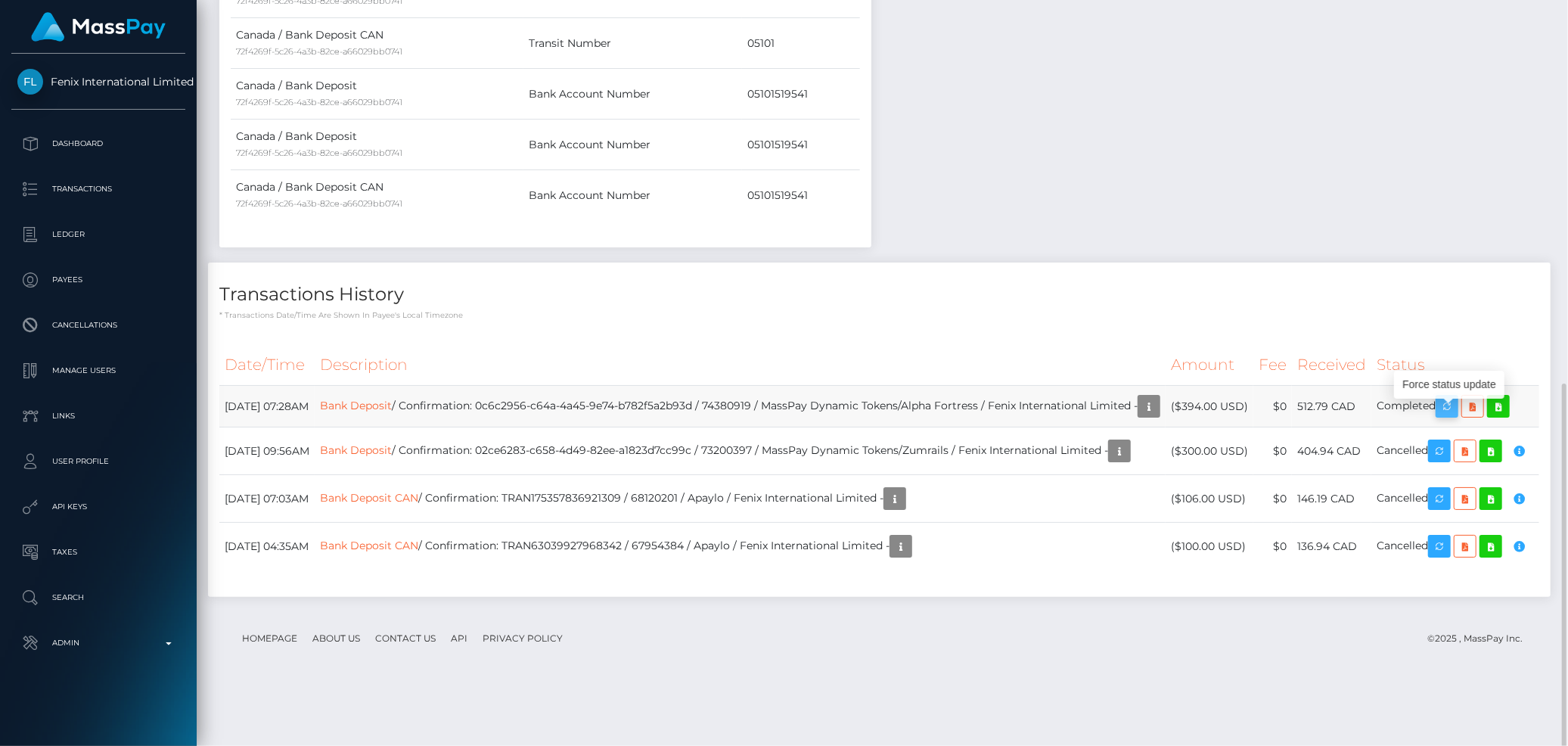
scroll to position [182, 427]
click at [1456, 416] on icon "button" at bounding box center [1447, 407] width 18 height 19
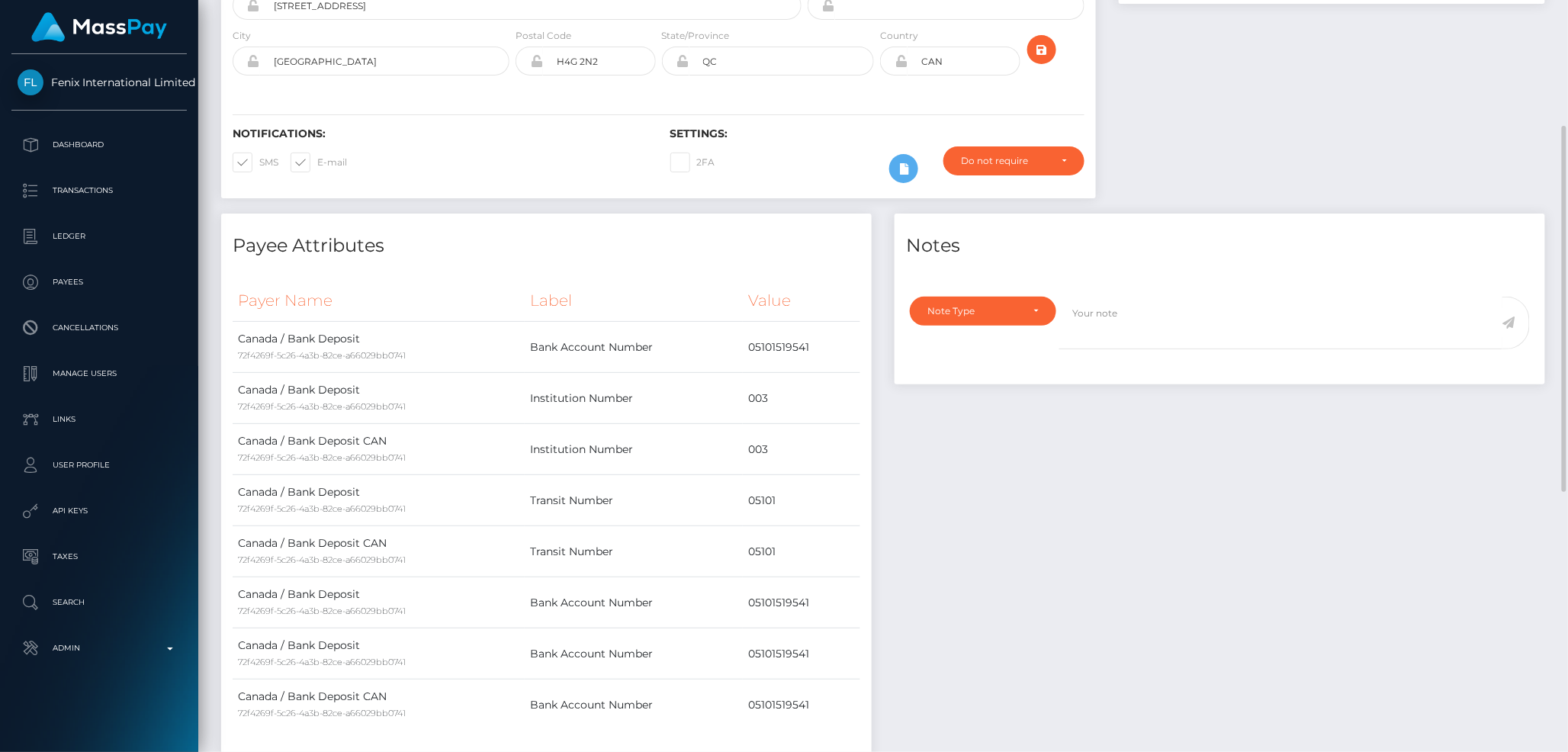
scroll to position [762667, 762424]
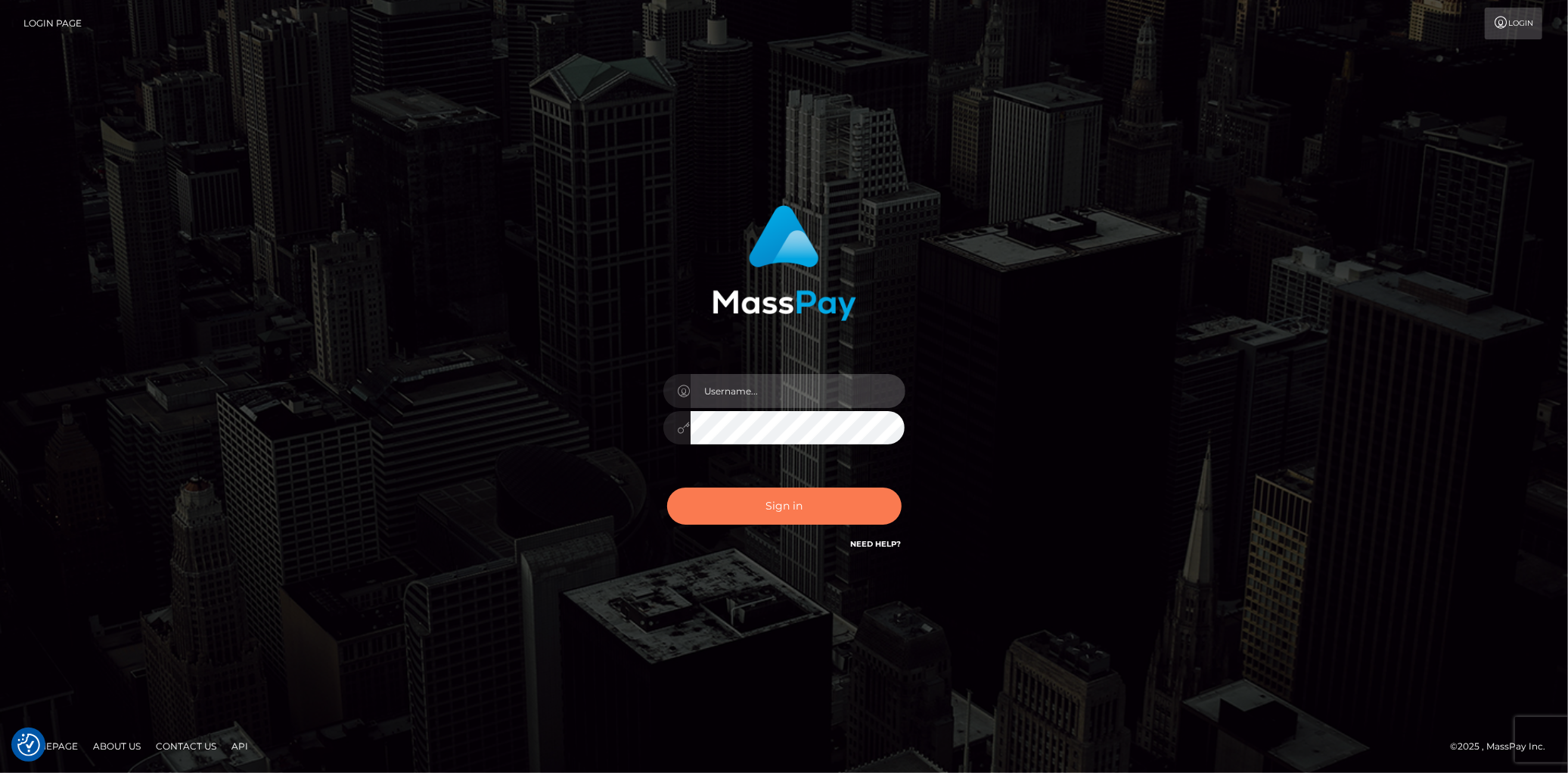
type input "[PERSON_NAME]"
click at [737, 507] on button "Sign in" at bounding box center [784, 506] width 234 height 37
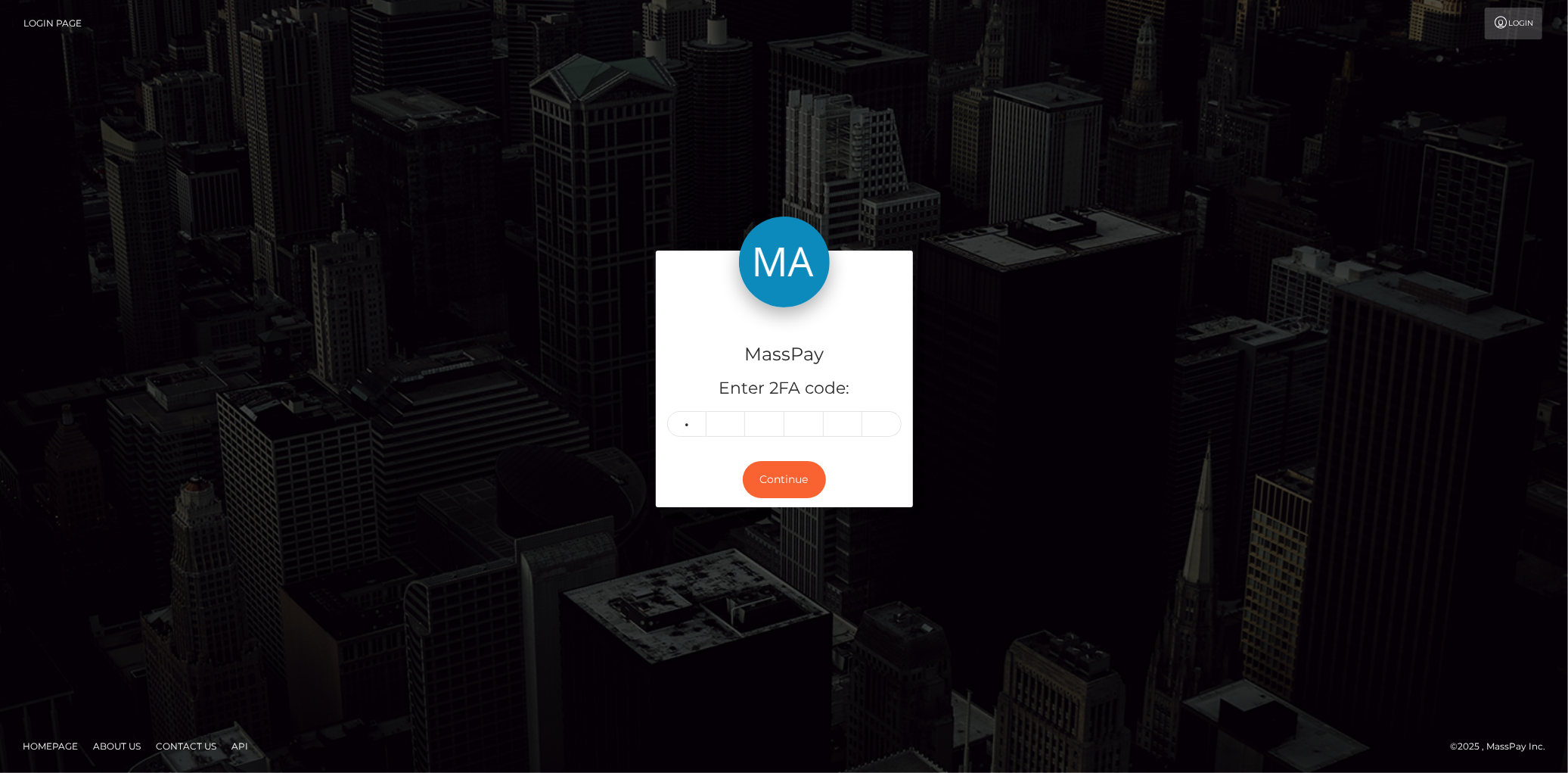
type input "9"
type input "0"
type input "1"
type input "7"
type input "6"
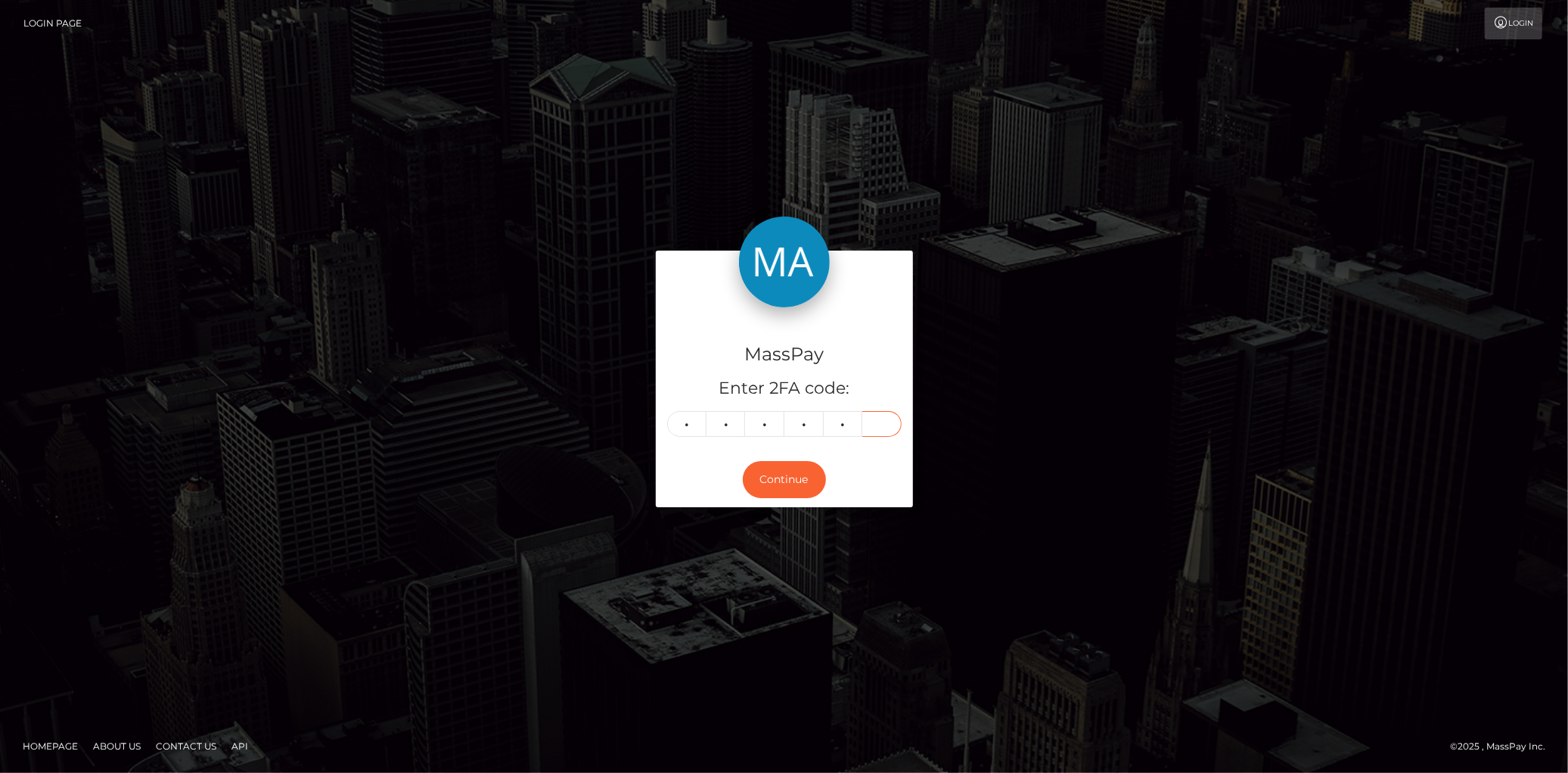
type input "6"
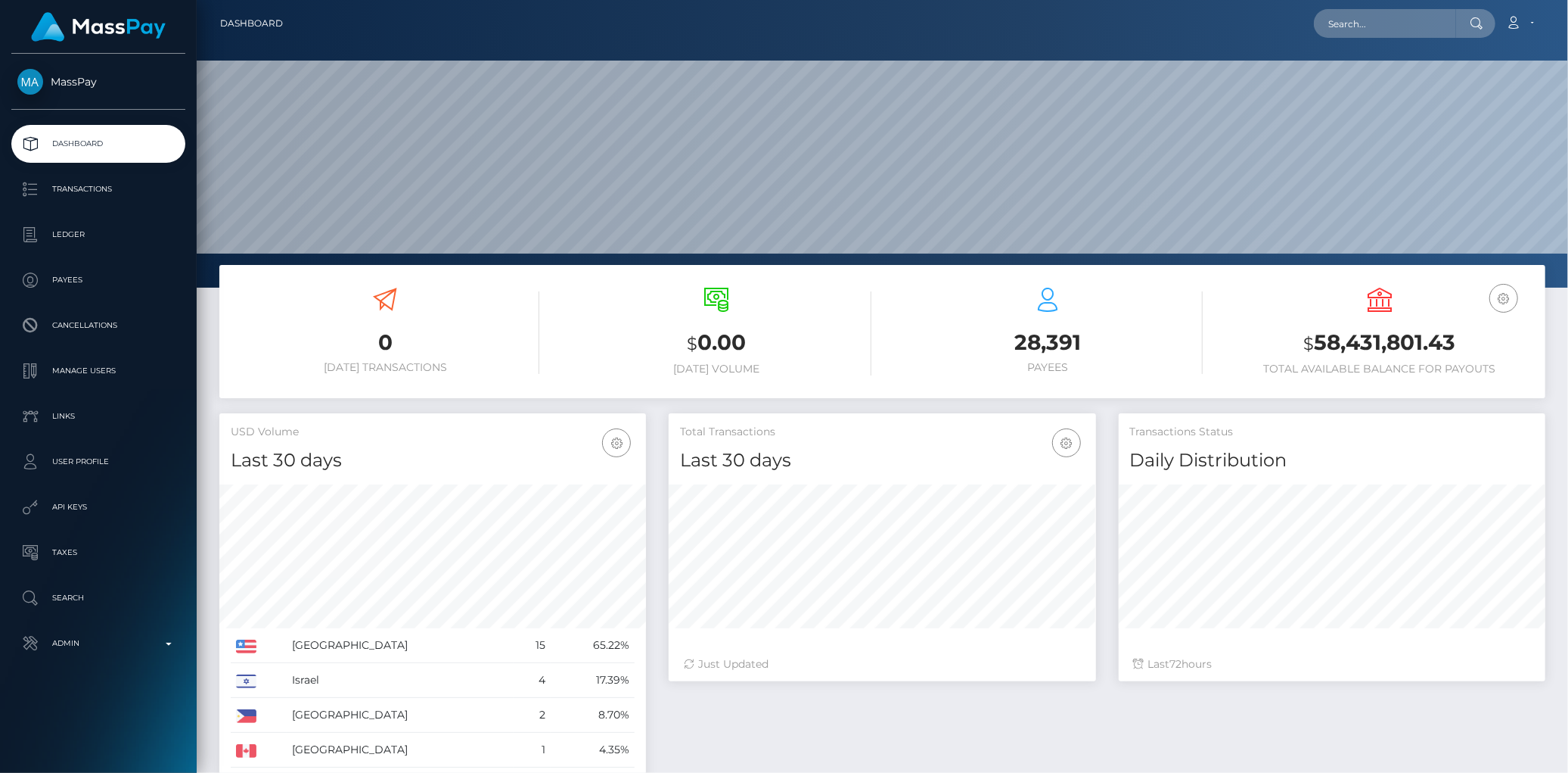
scroll to position [268, 427]
click at [1301, 9] on div "Loading... Loading... Account Edit Profile Logout" at bounding box center [919, 23] width 1250 height 32
click at [1342, 25] on input "text" at bounding box center [1385, 23] width 142 height 29
paste input "737178533c8b4297873710c481b6016a"
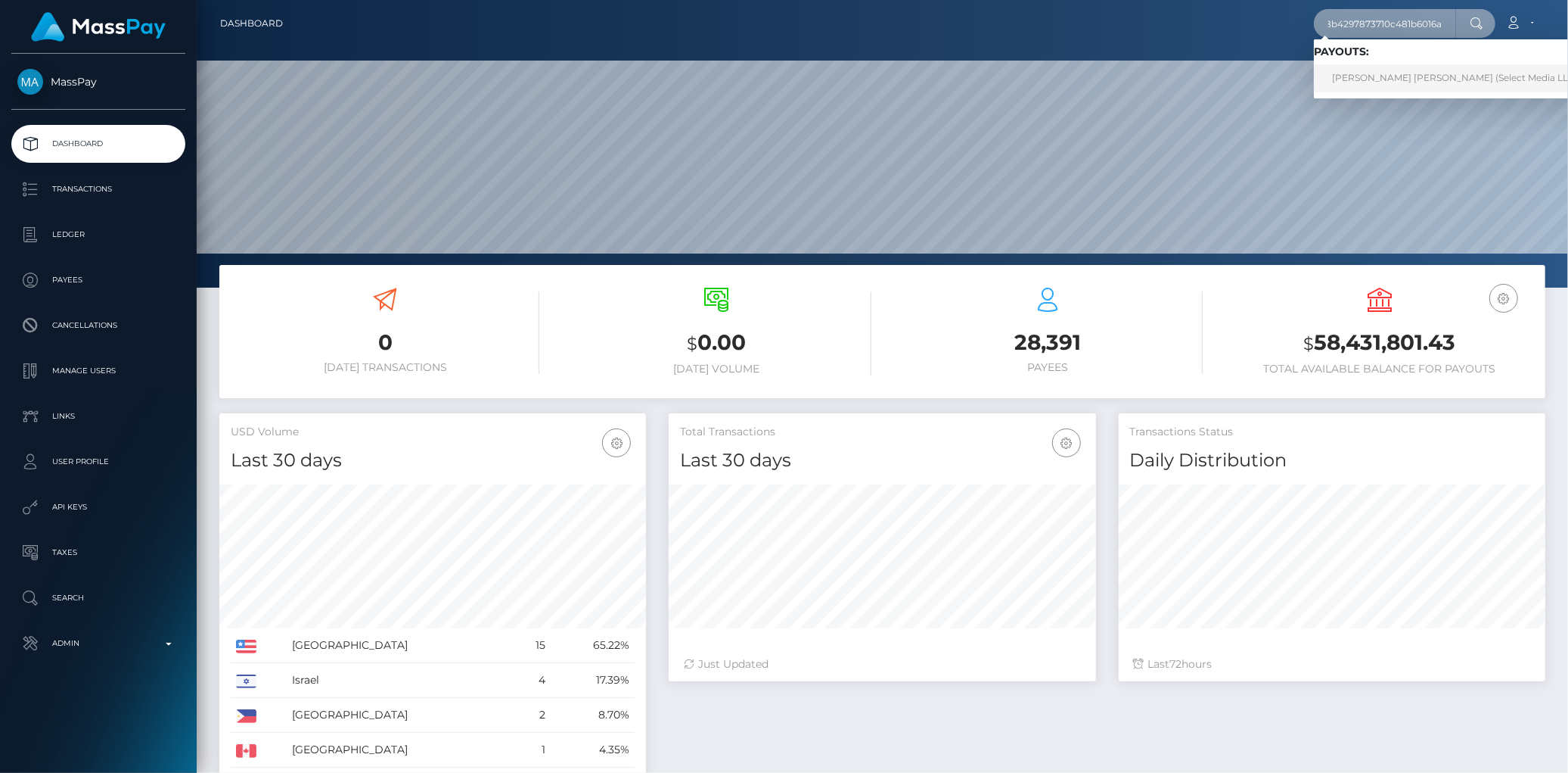
type input "737178533c8b4297873710c481b6016a"
click at [1397, 77] on link "SOPHIA PAIGE Dawson (Select Media LLC - )" at bounding box center [1459, 78] width 290 height 28
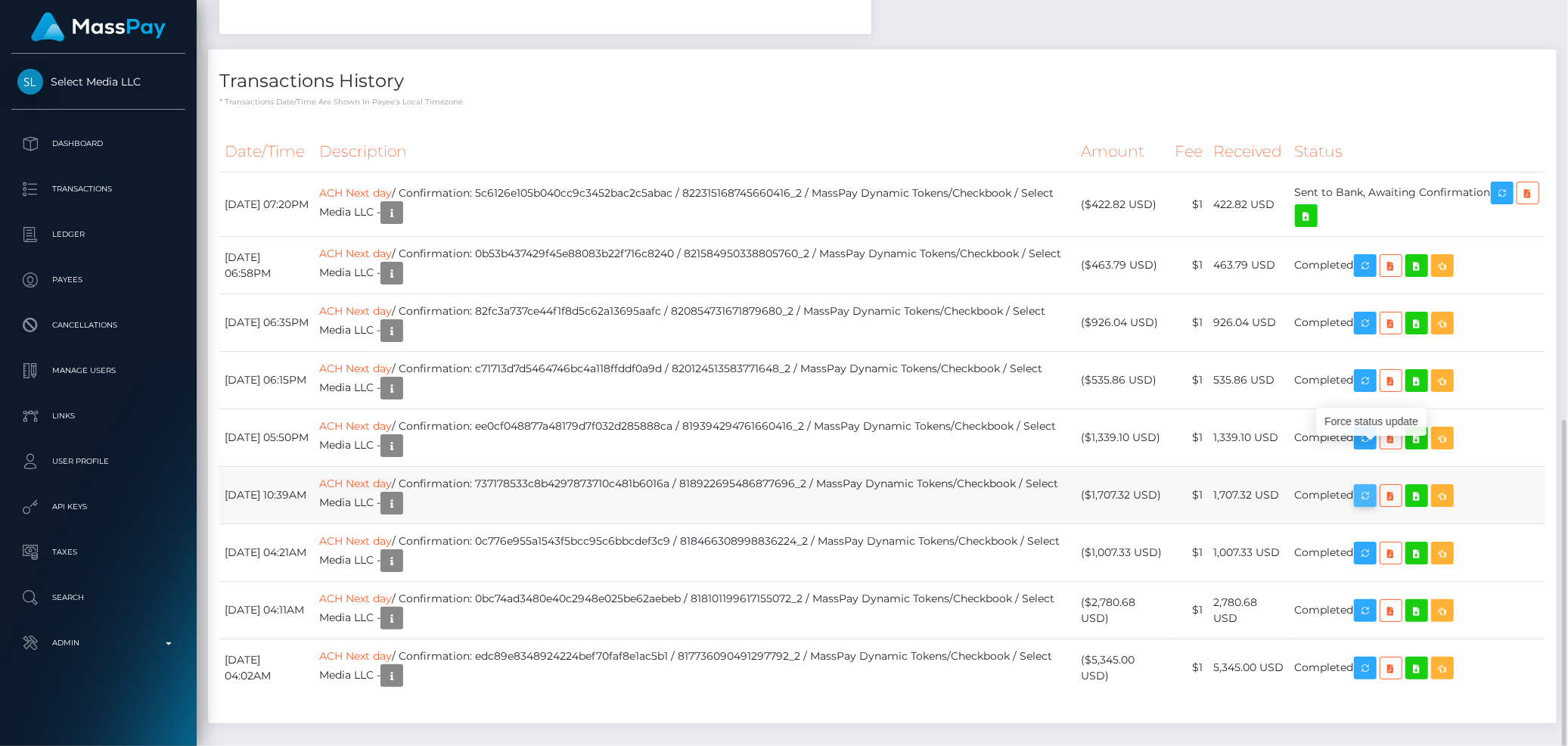
scroll to position [182, 427]
click at [1375, 486] on icon "button" at bounding box center [1365, 496] width 18 height 19
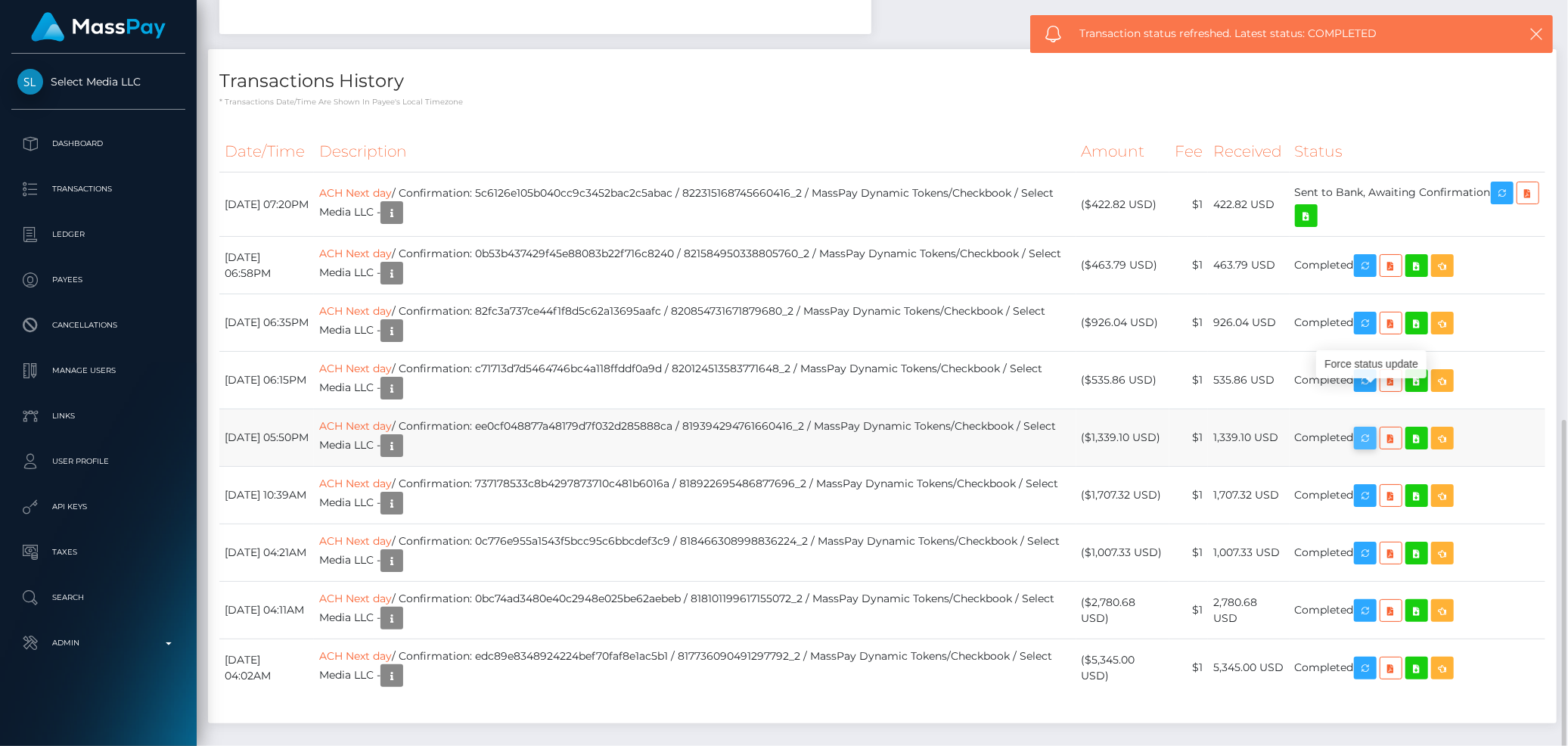
click at [1371, 429] on icon "button" at bounding box center [1365, 439] width 18 height 19
